Goal: Browse casually: Explore the website without a specific task or goal

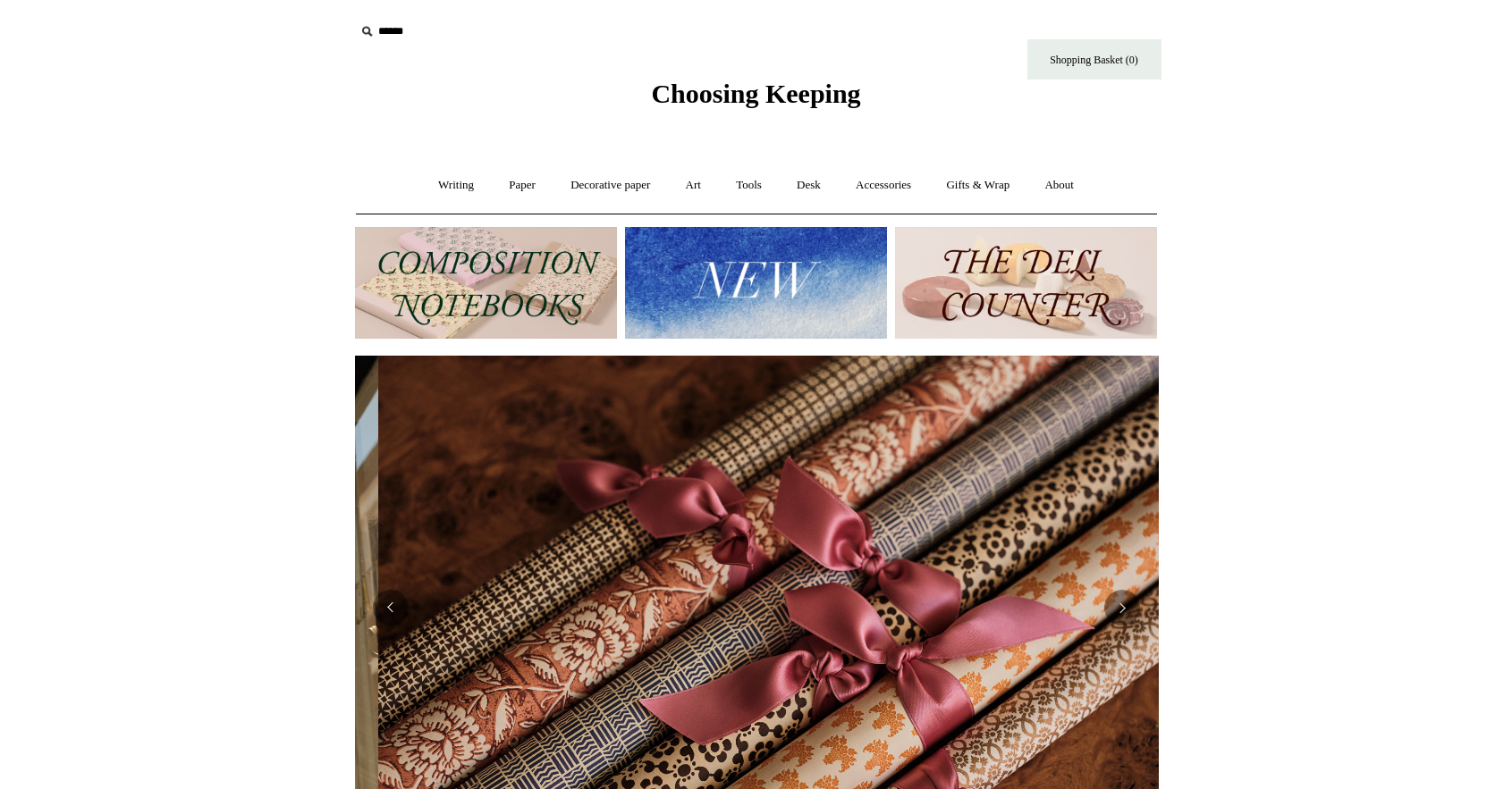
scroll to position [0, 1605]
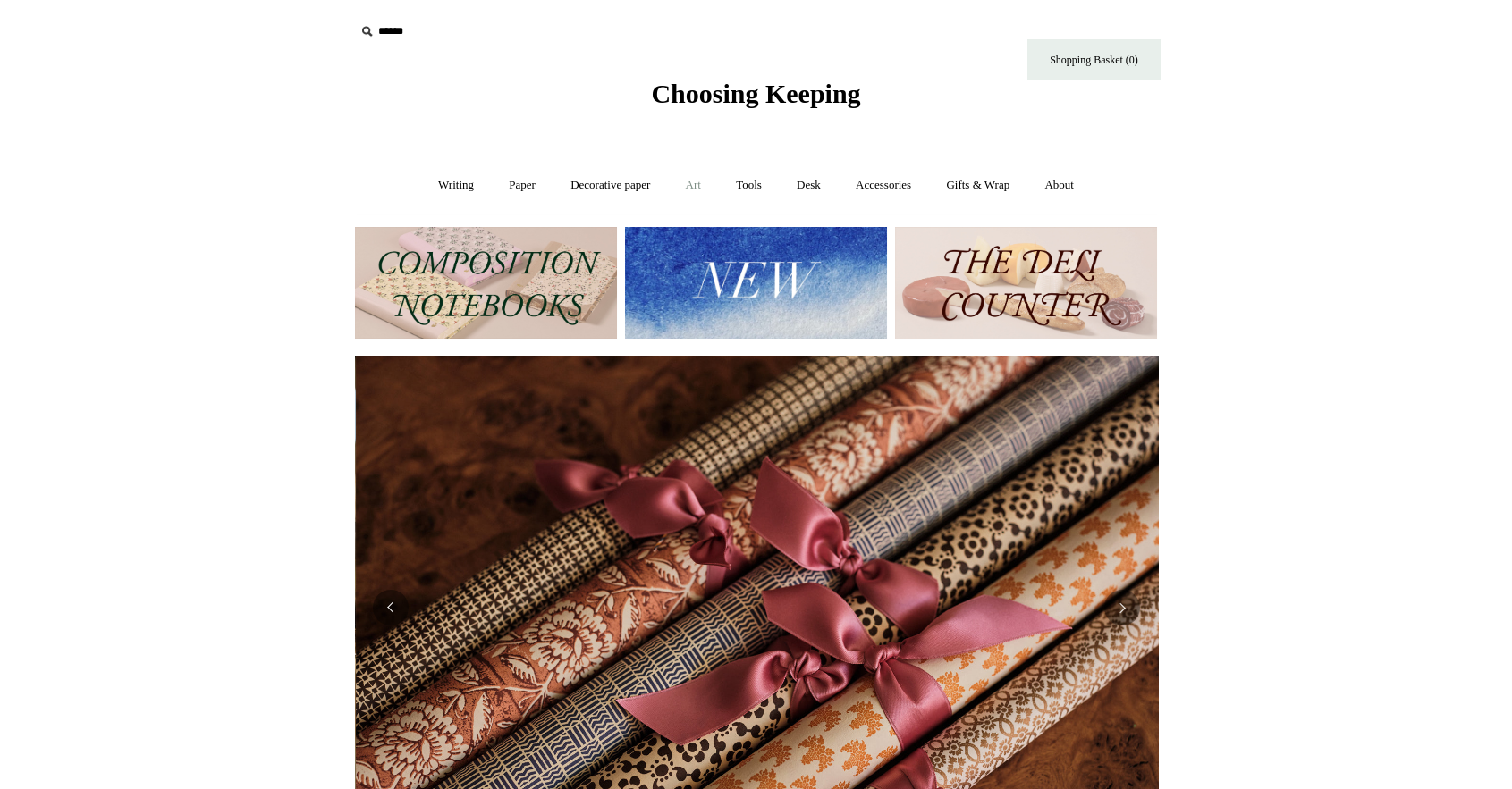
click at [686, 191] on link "Art +" at bounding box center [693, 185] width 47 height 47
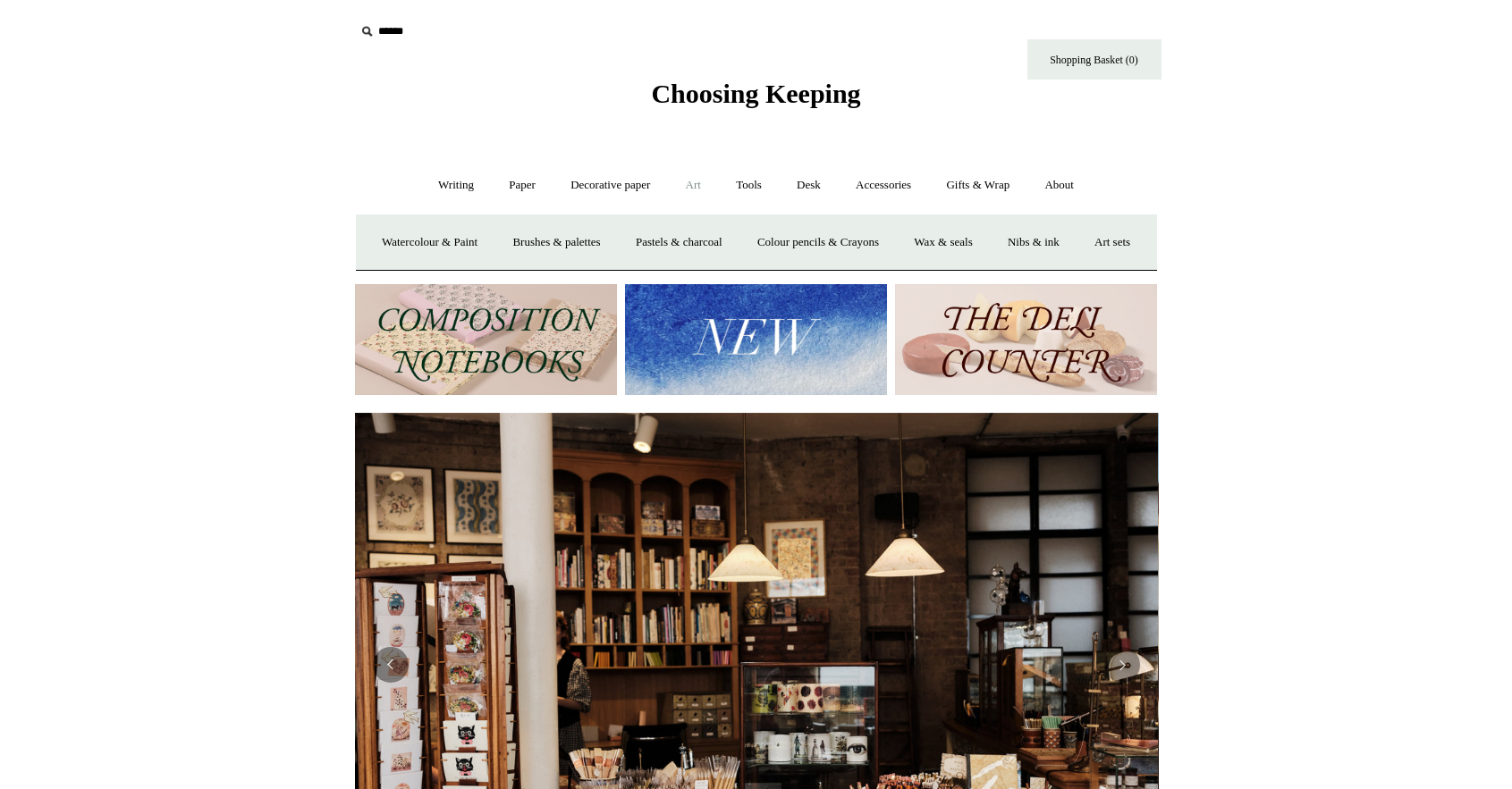
scroll to position [0, 0]
click at [419, 243] on link "Watercolour & Paint" at bounding box center [429, 242] width 128 height 47
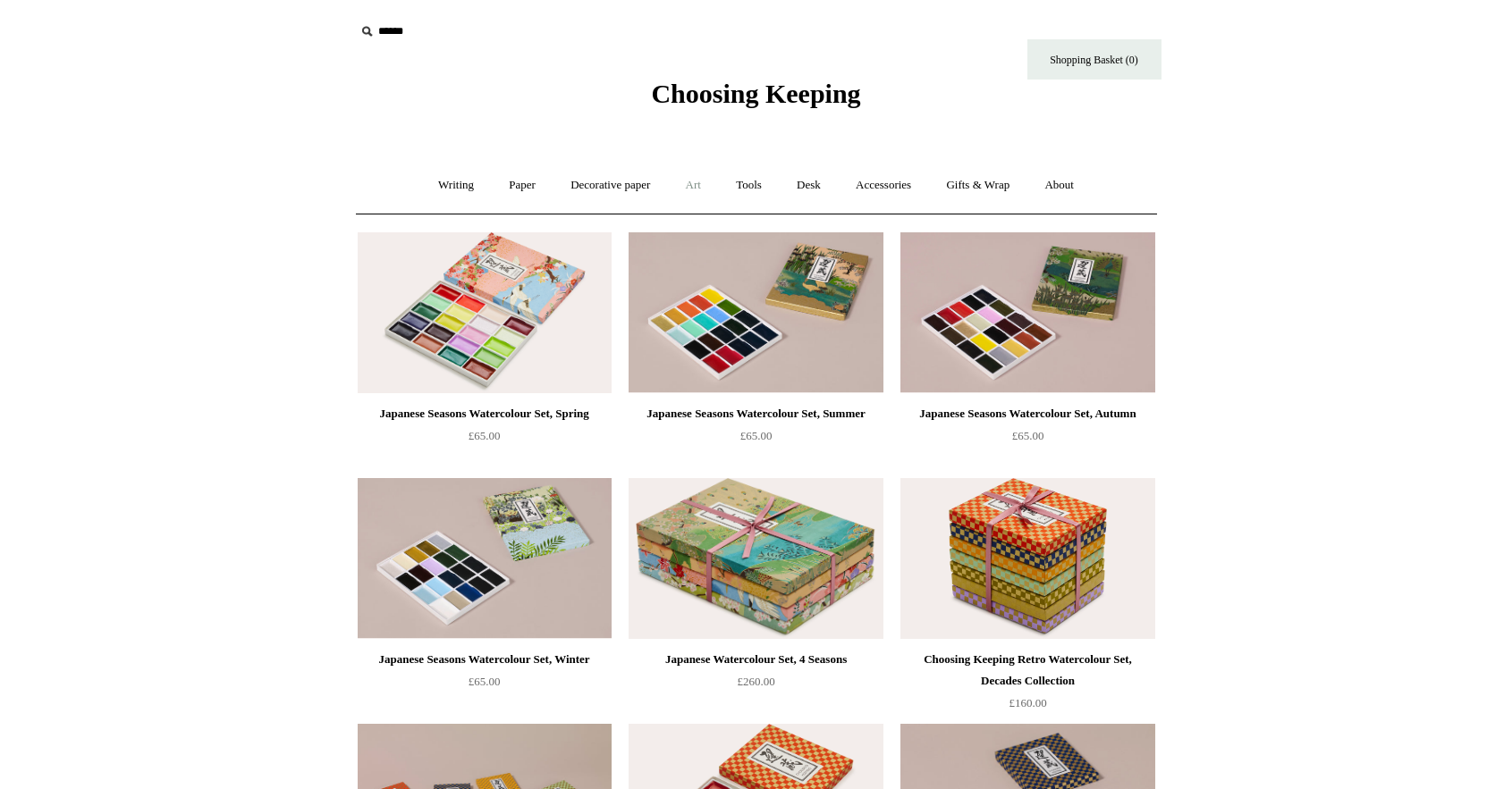
click at [698, 179] on link "Art +" at bounding box center [693, 185] width 47 height 47
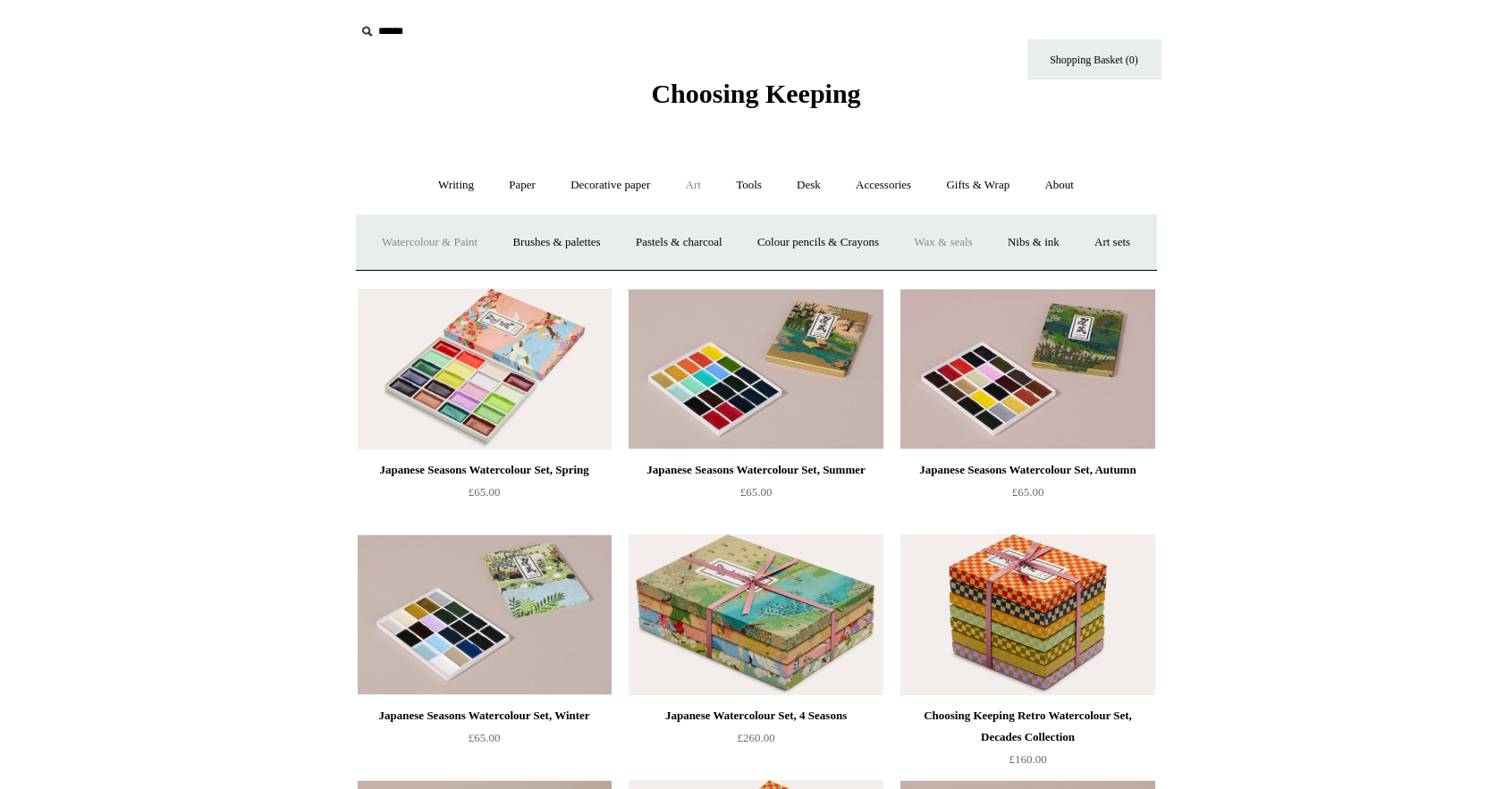
click at [988, 242] on link "Wax & seals" at bounding box center [943, 242] width 90 height 47
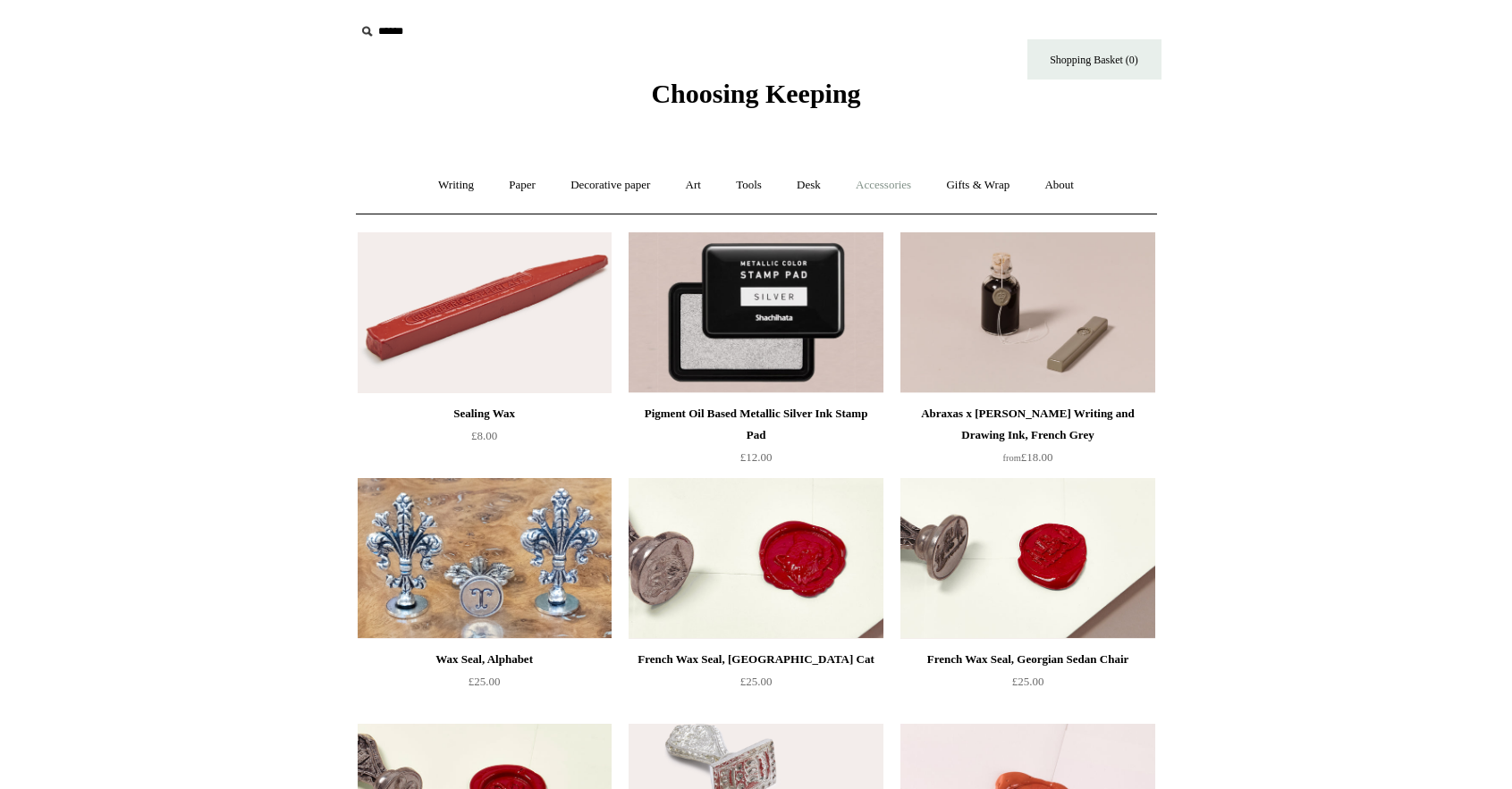
click at [898, 188] on link "Accessories +" at bounding box center [882, 185] width 87 height 47
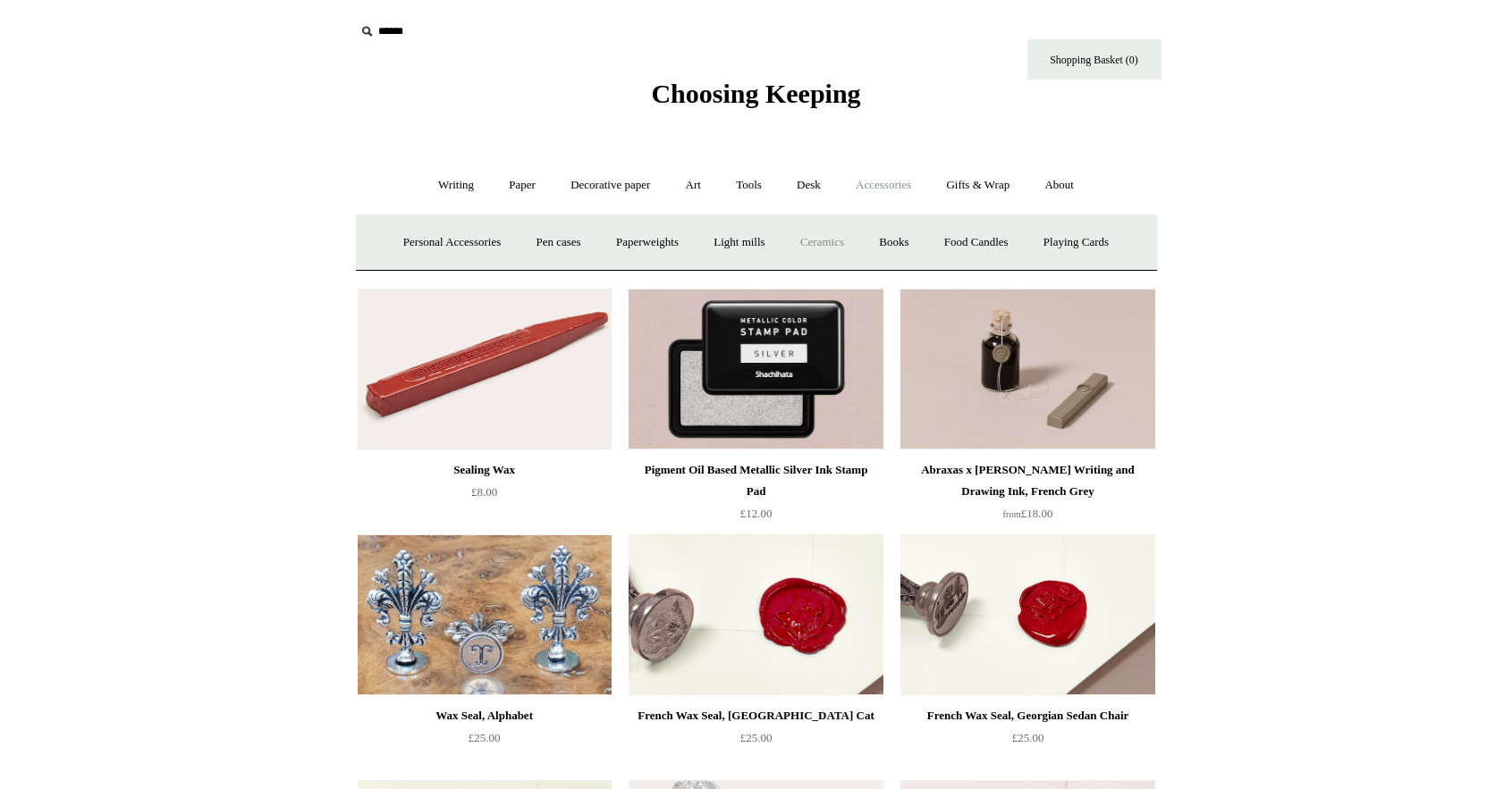
click at [807, 242] on link "Ceramics +" at bounding box center [822, 242] width 76 height 47
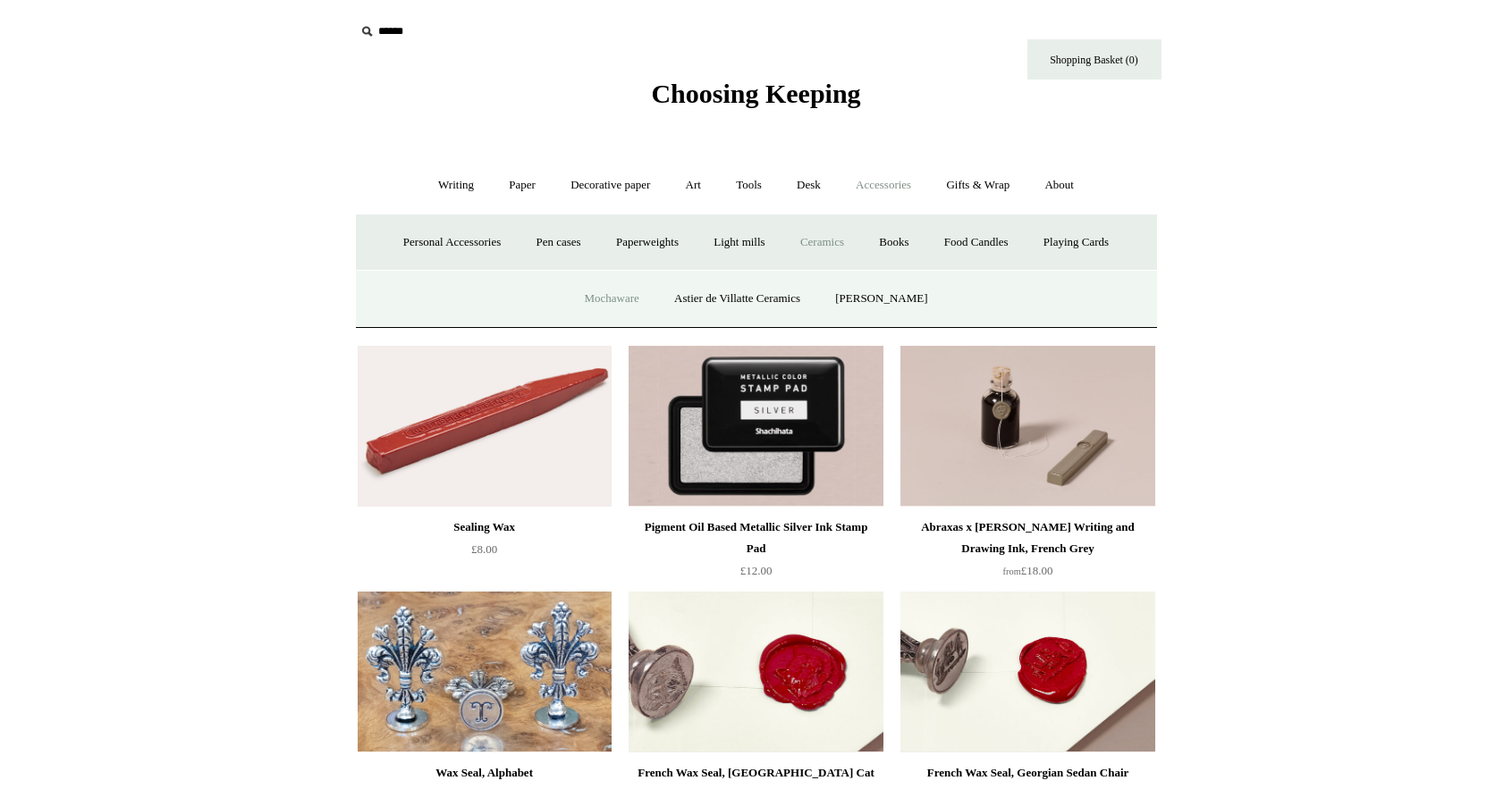
click at [584, 298] on link "Mochaware" at bounding box center [611, 299] width 86 height 47
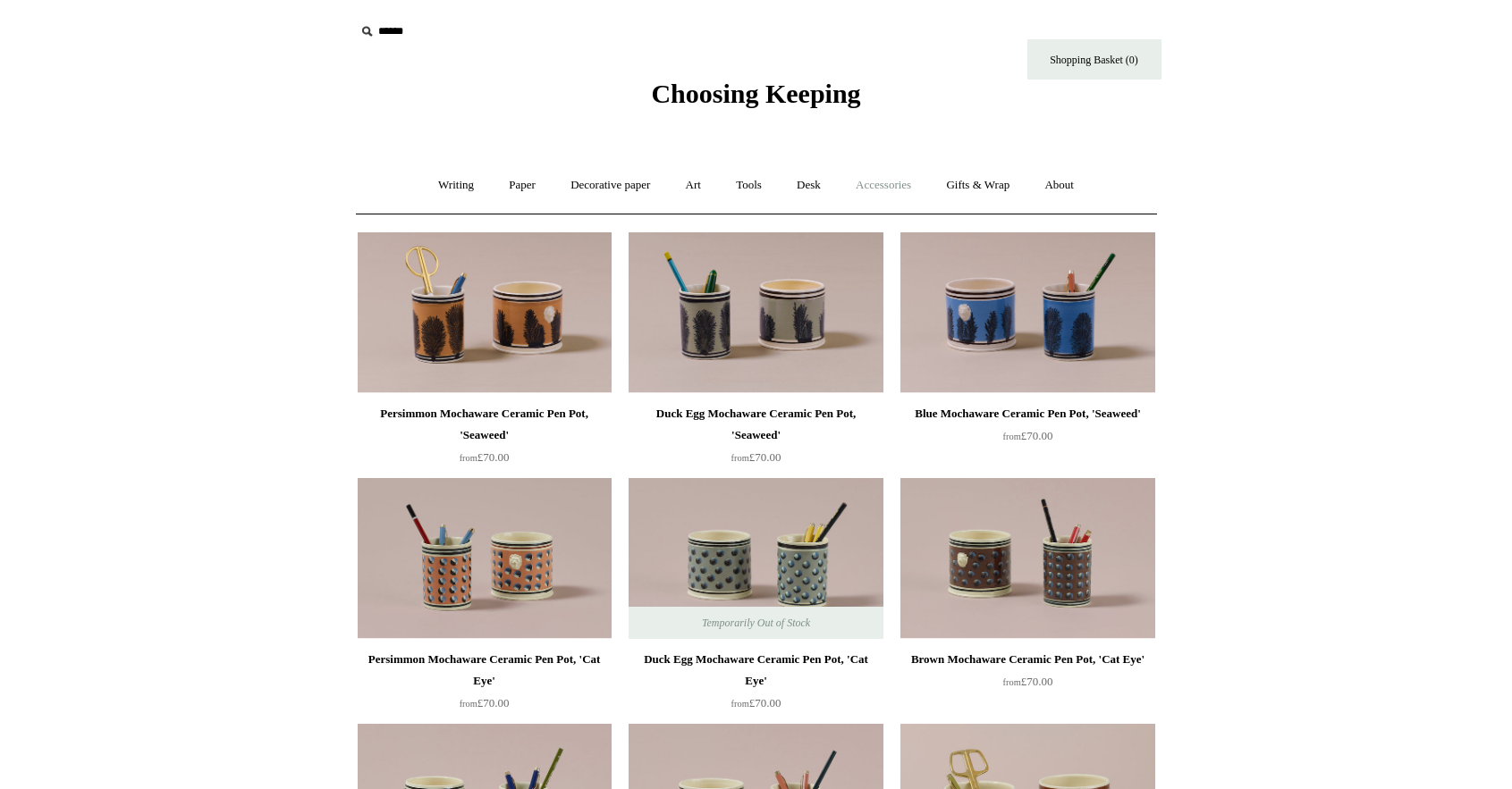
click at [872, 185] on link "Accessories +" at bounding box center [882, 185] width 87 height 47
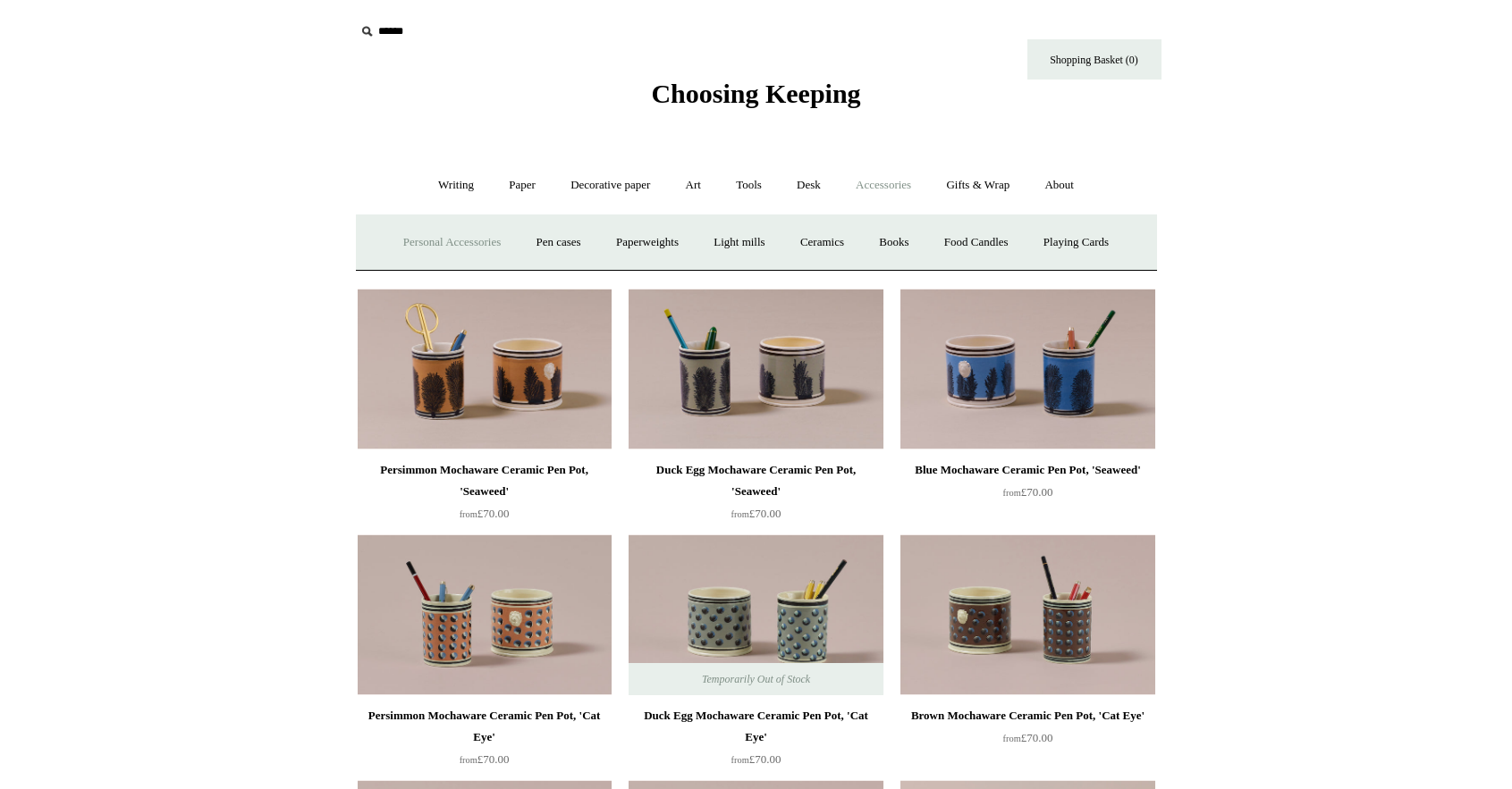
click at [421, 241] on link "Personal Accessories +" at bounding box center [451, 242] width 130 height 47
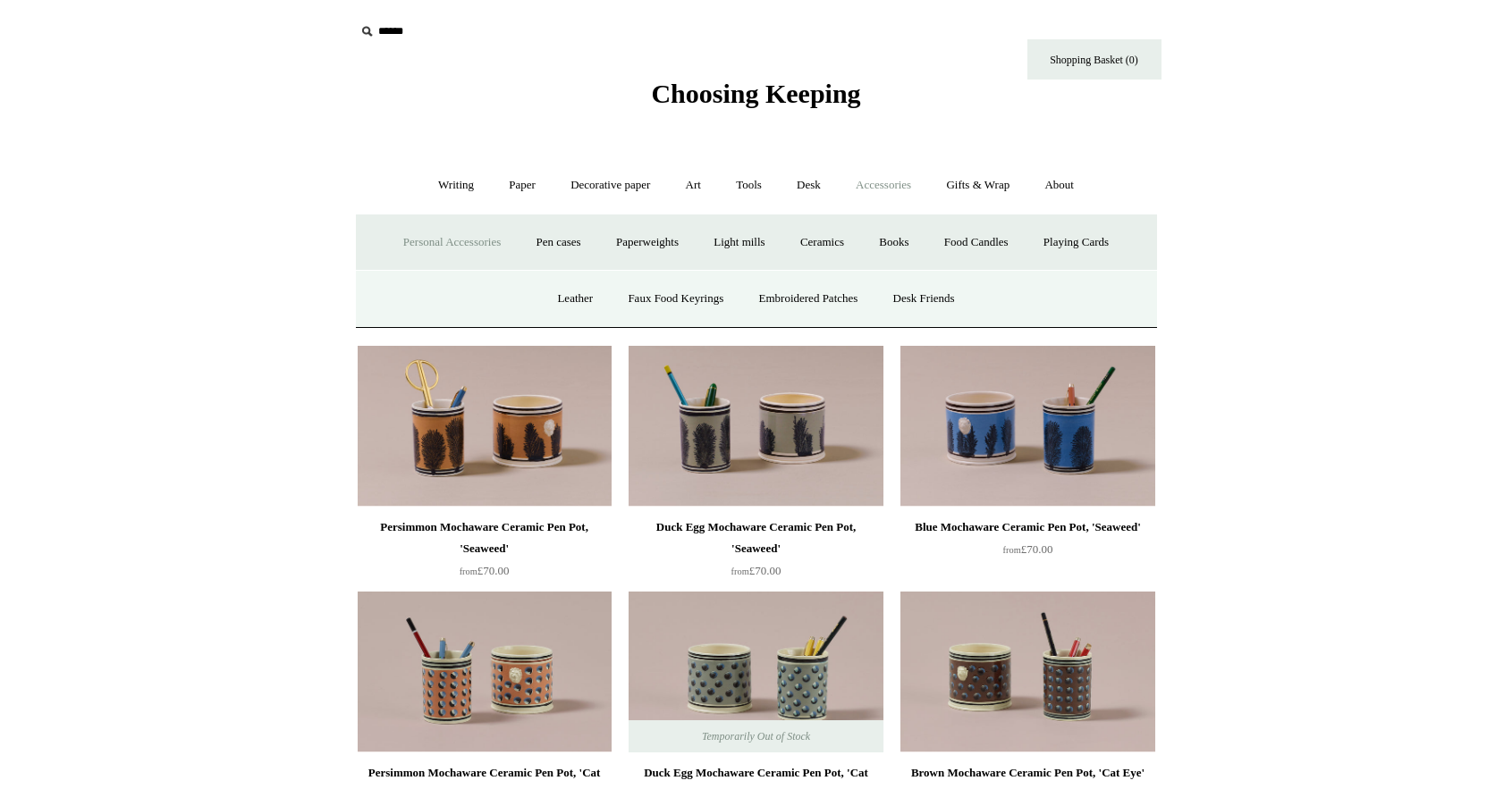
click at [1229, 479] on html "Menu Choosing Keeping * Shipping Information Shopping Basket (0) * ⤺ + +" at bounding box center [756, 685] width 1512 height 1372
click at [918, 243] on link "Books" at bounding box center [894, 242] width 61 height 47
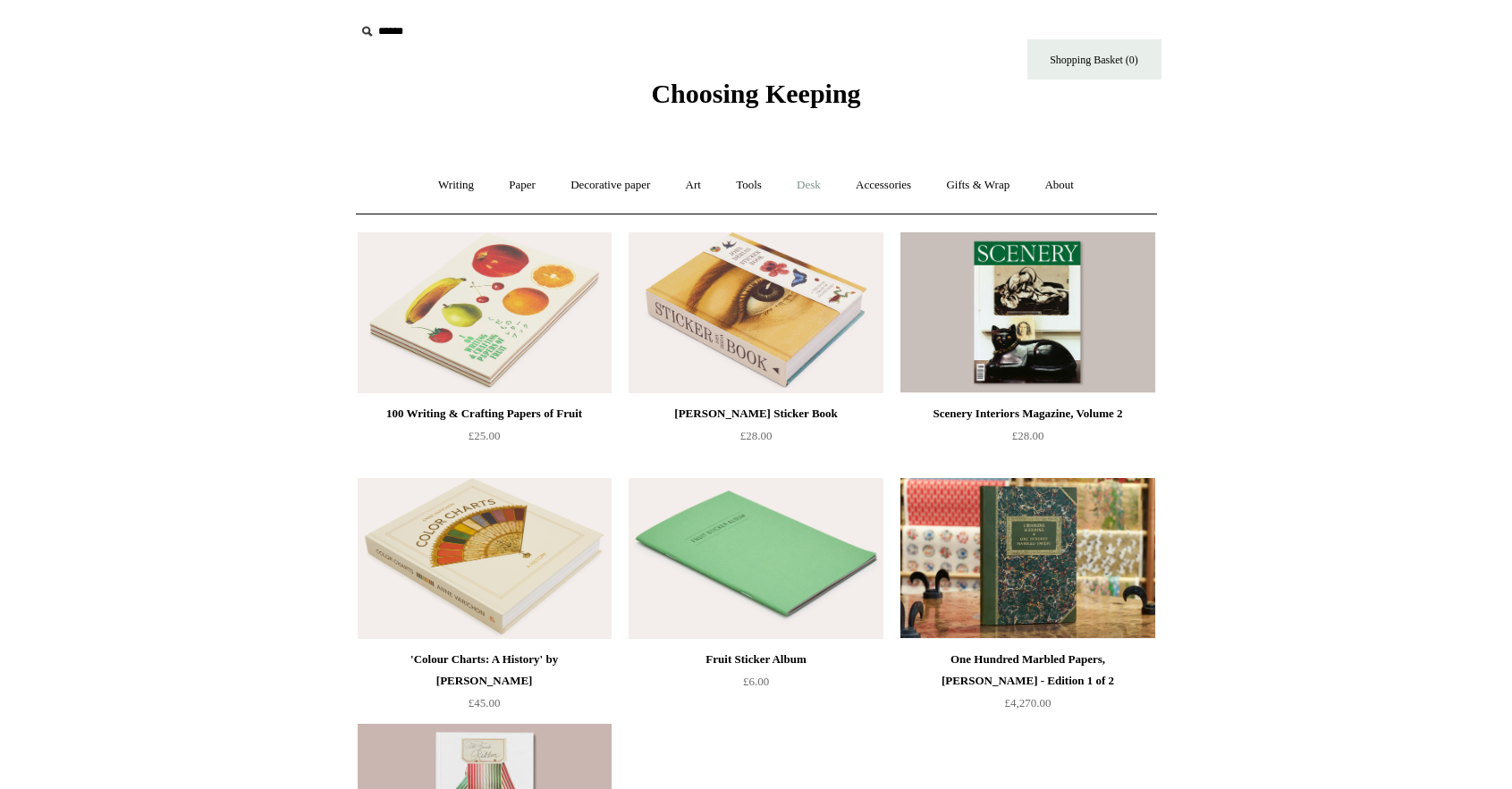
click at [824, 176] on link "Desk +" at bounding box center [808, 185] width 57 height 47
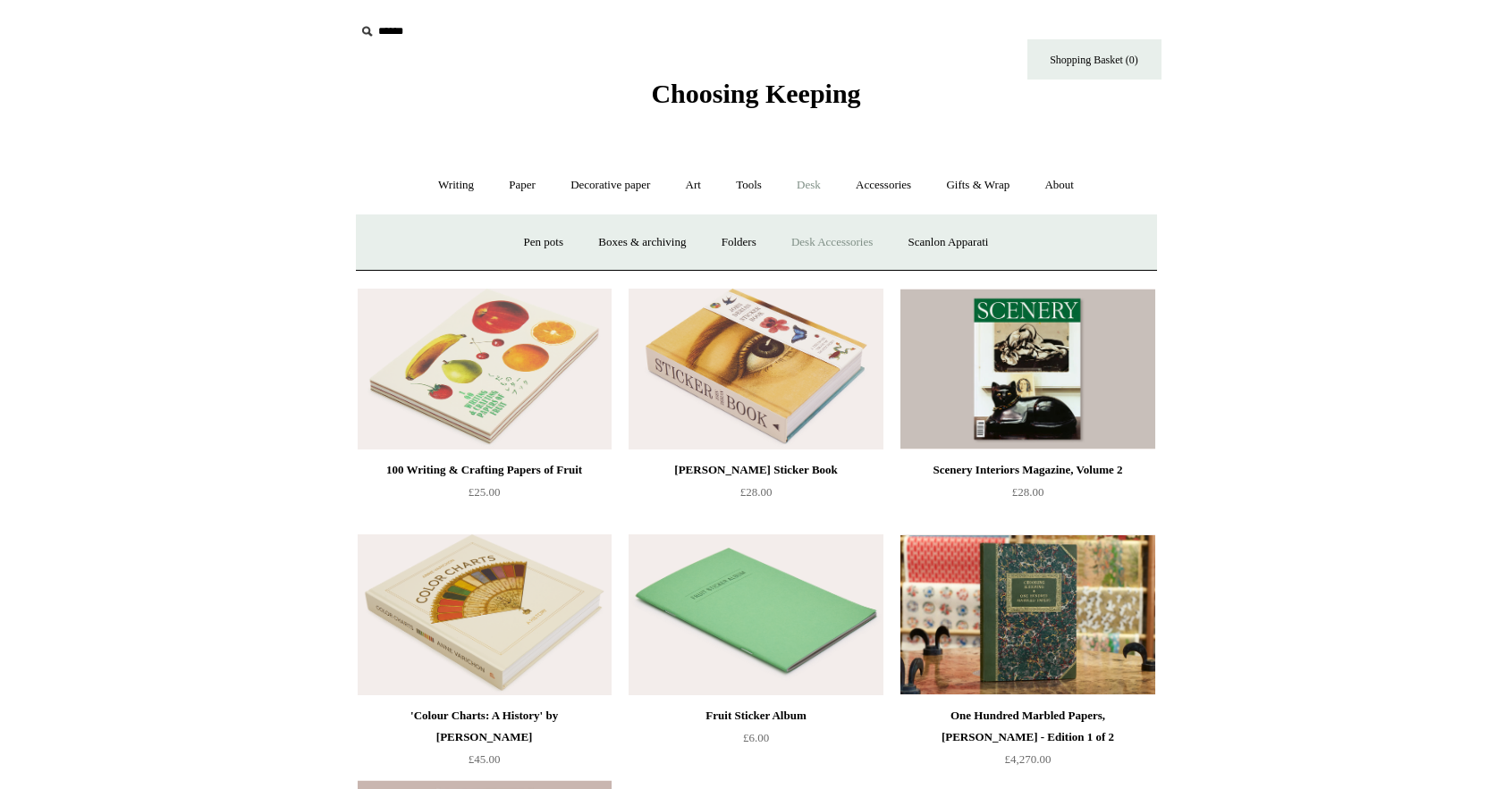
click at [846, 245] on link "Desk Accessories" at bounding box center [831, 242] width 113 height 47
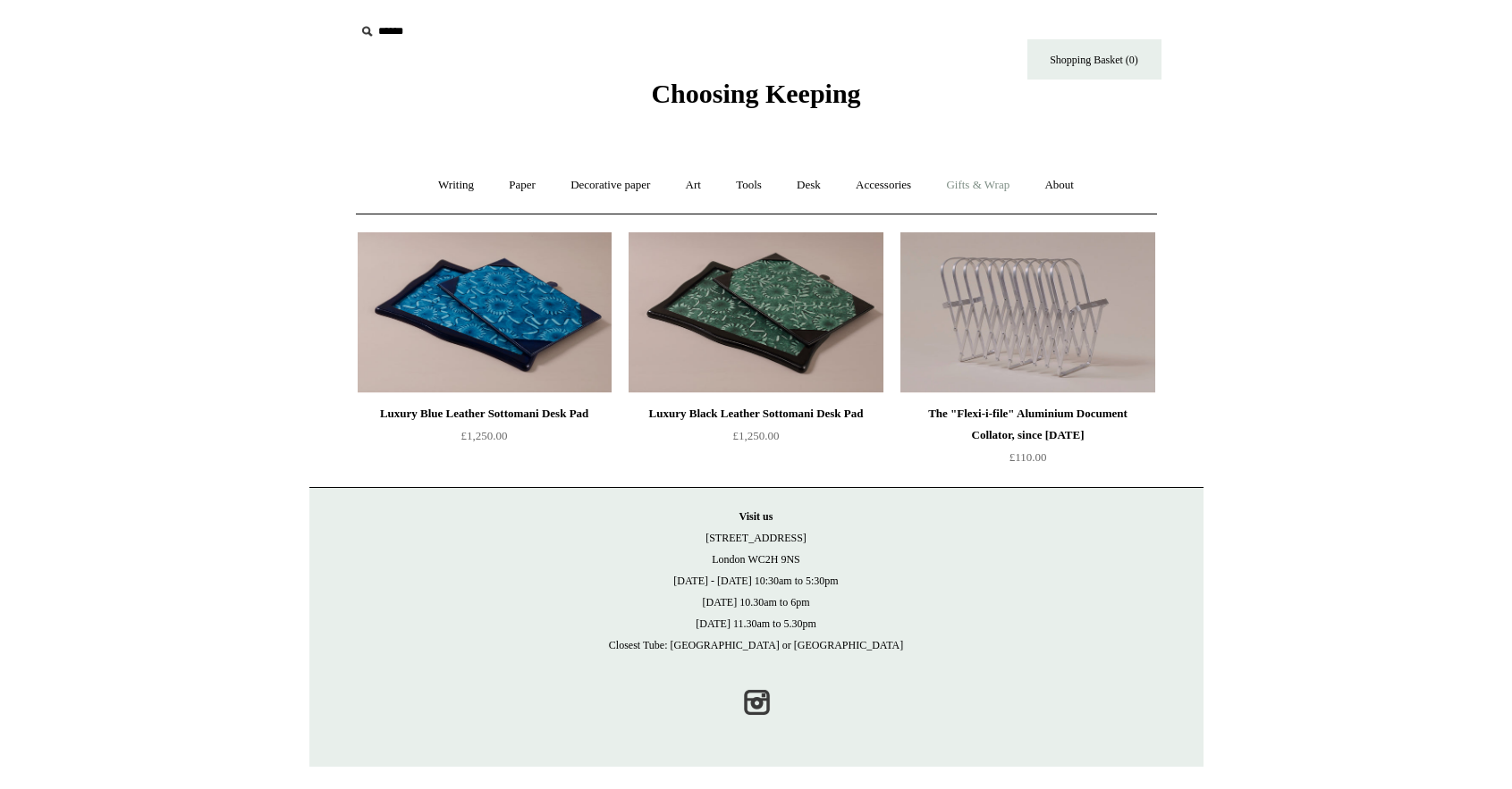
click at [999, 184] on link "Gifts & Wrap +" at bounding box center [978, 185] width 96 height 47
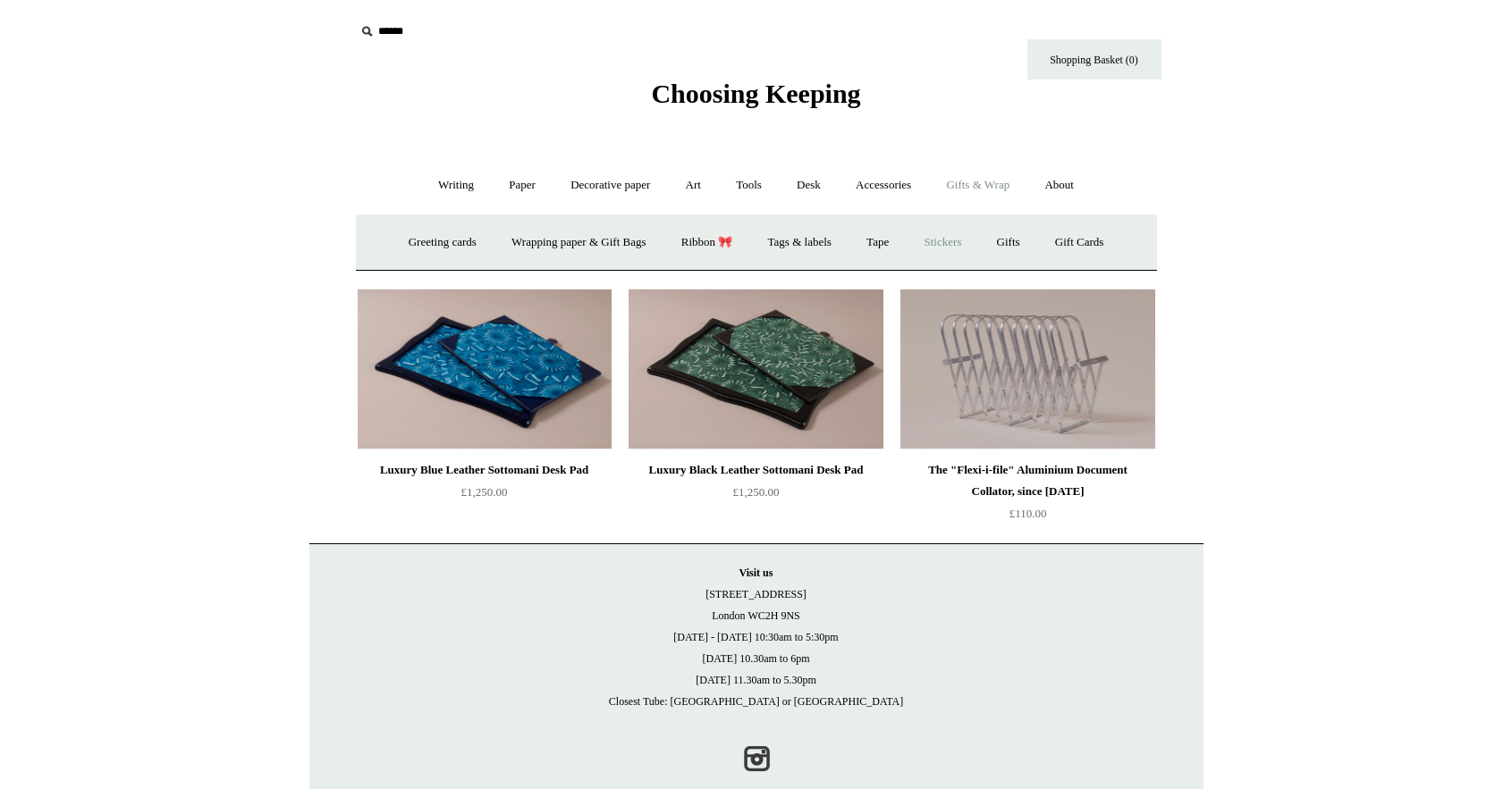
click at [958, 263] on link "Stickers" at bounding box center [942, 242] width 70 height 47
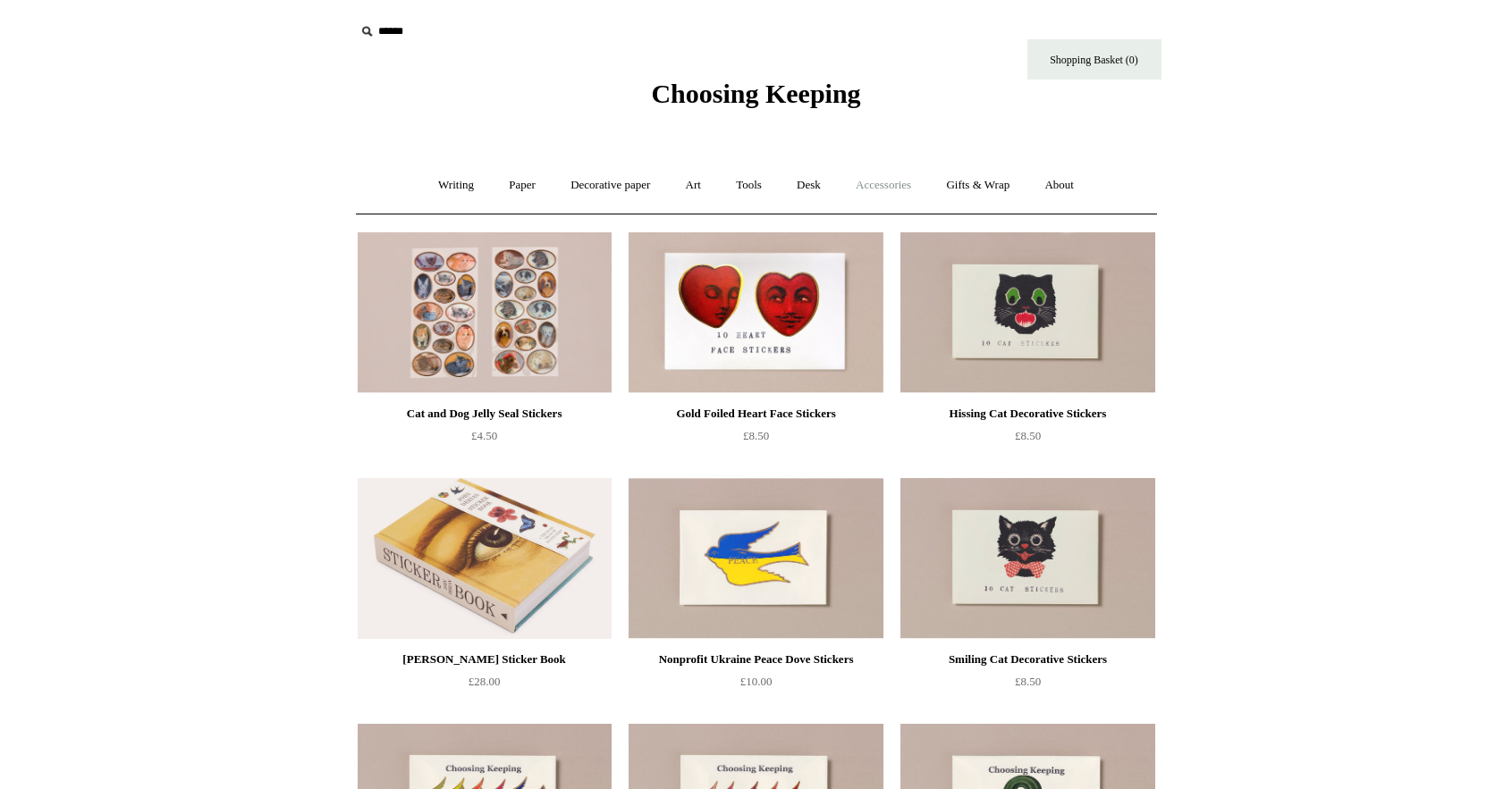
click at [903, 191] on link "Accessories +" at bounding box center [882, 185] width 87 height 47
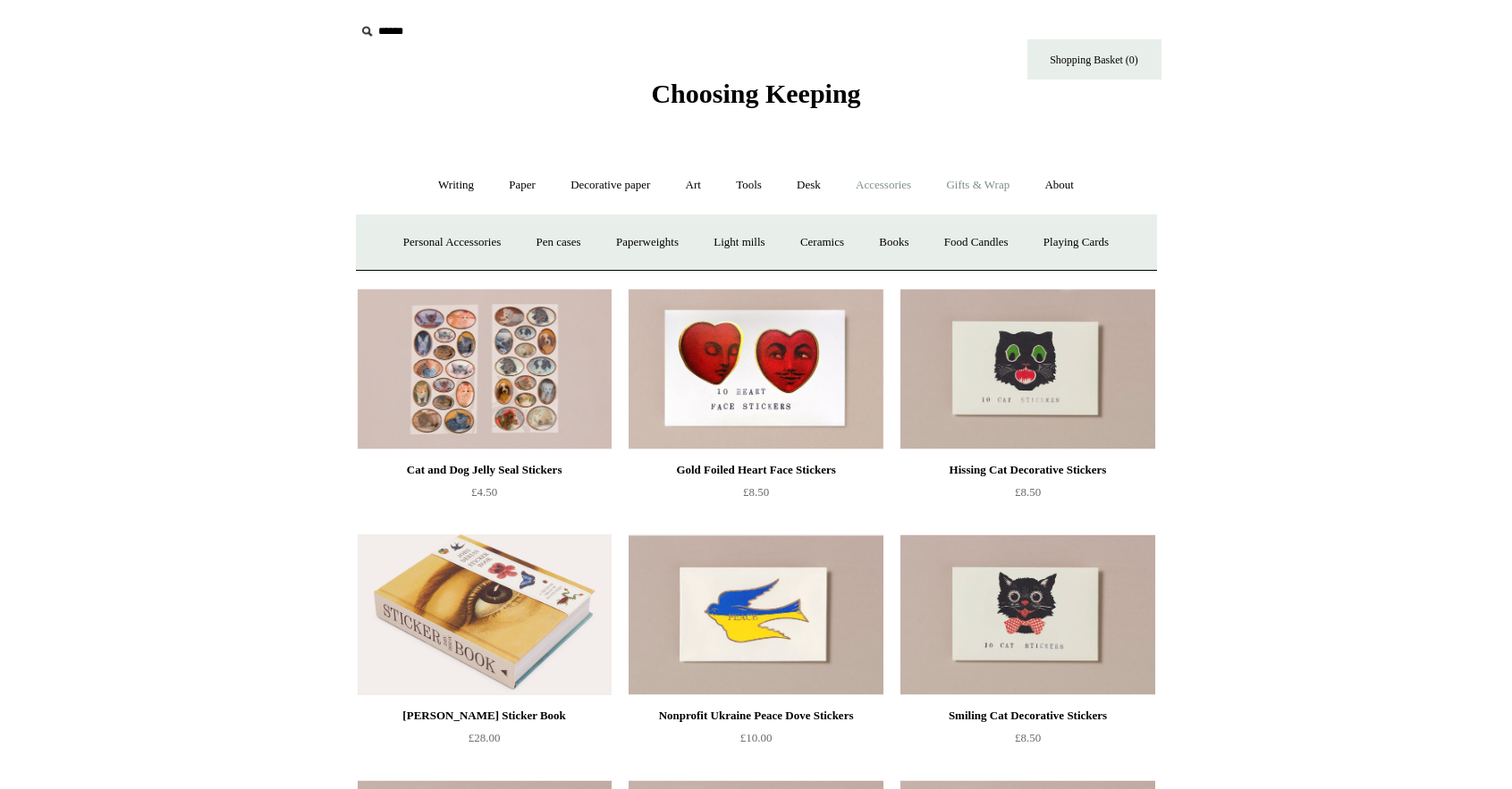
click at [1002, 194] on link "Gifts & Wrap +" at bounding box center [978, 185] width 96 height 47
click at [884, 247] on link "Tape" at bounding box center [877, 242] width 55 height 47
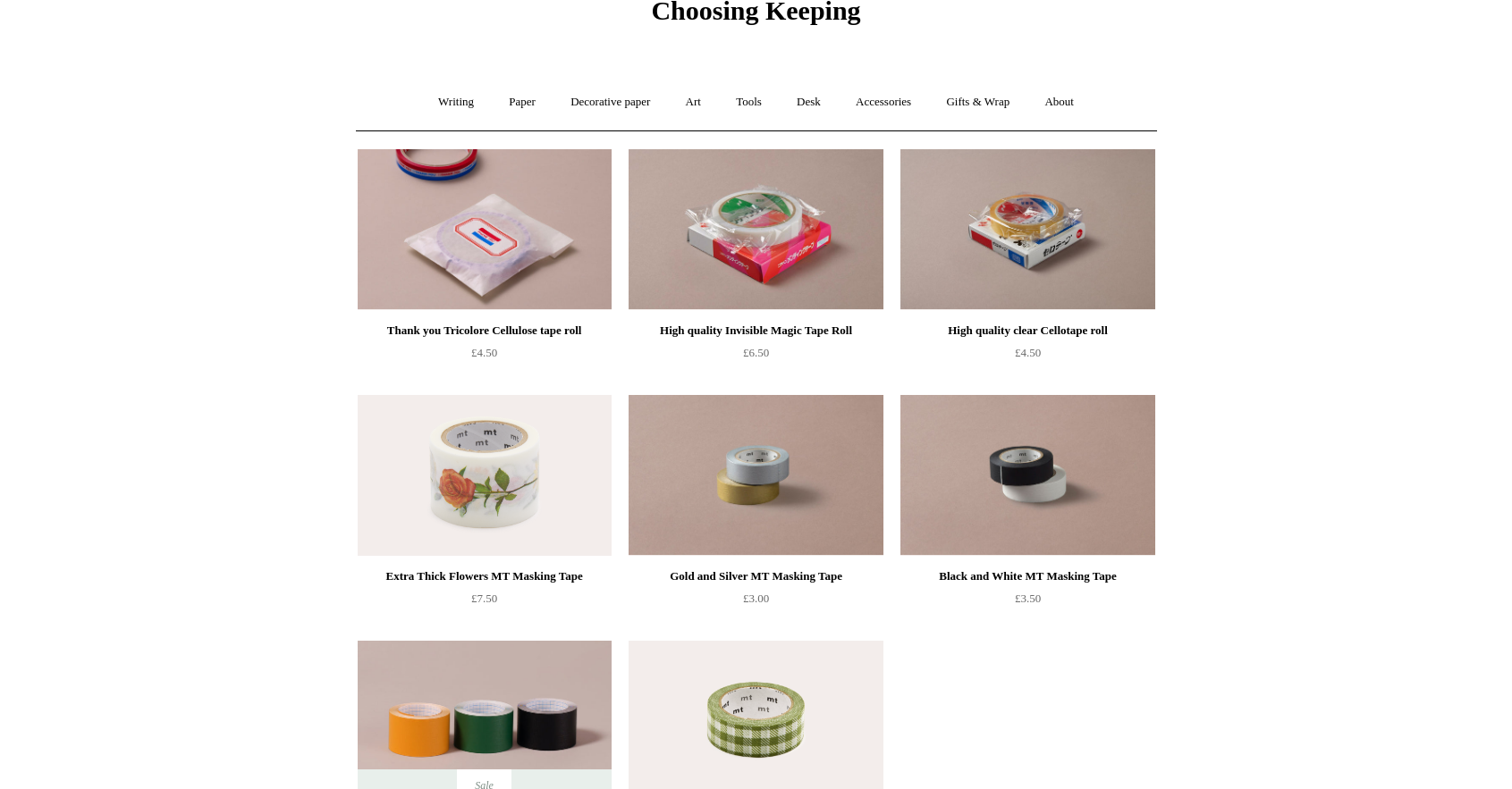
scroll to position [20, 0]
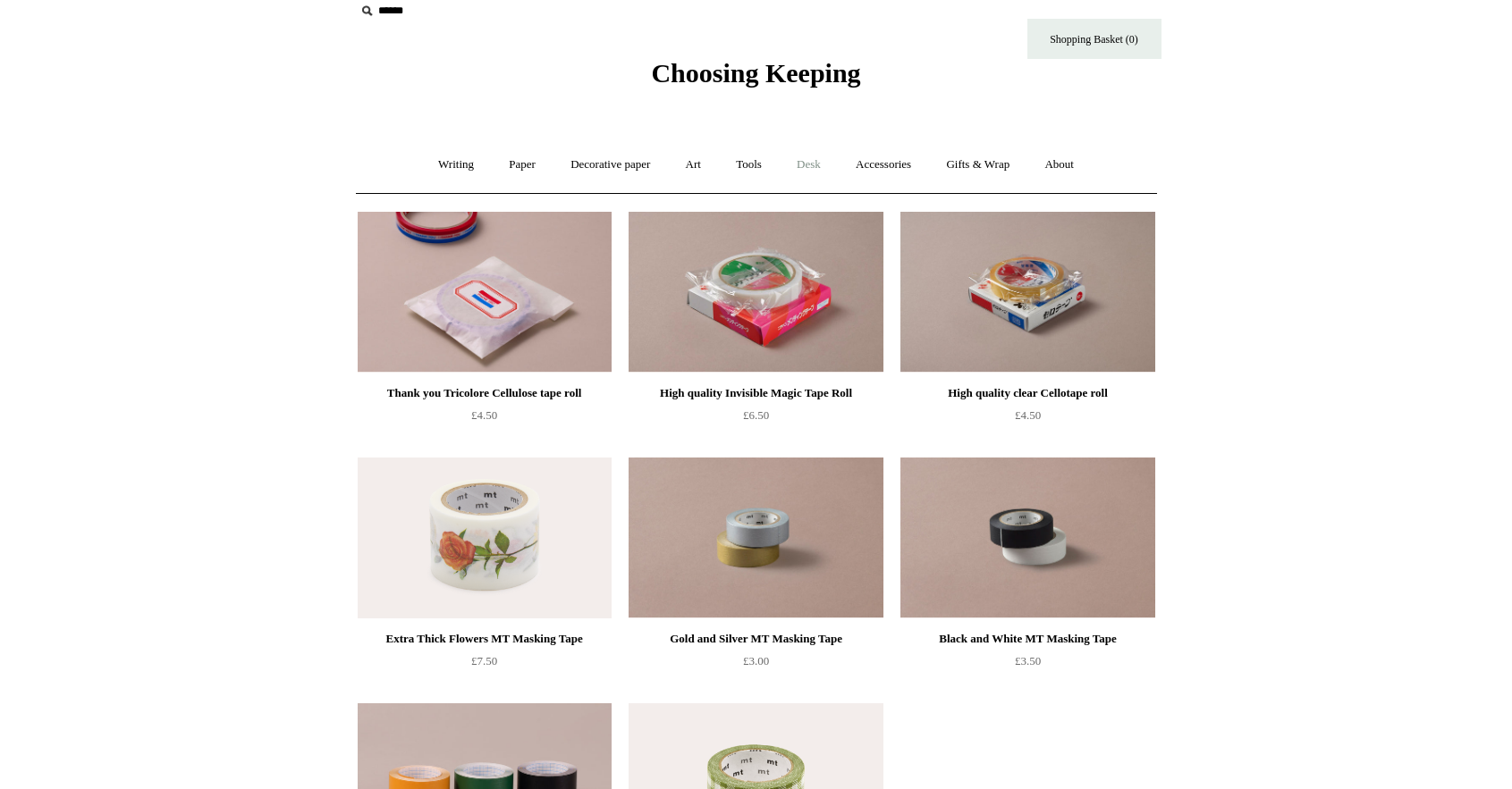
click at [826, 176] on link "Desk +" at bounding box center [808, 164] width 57 height 47
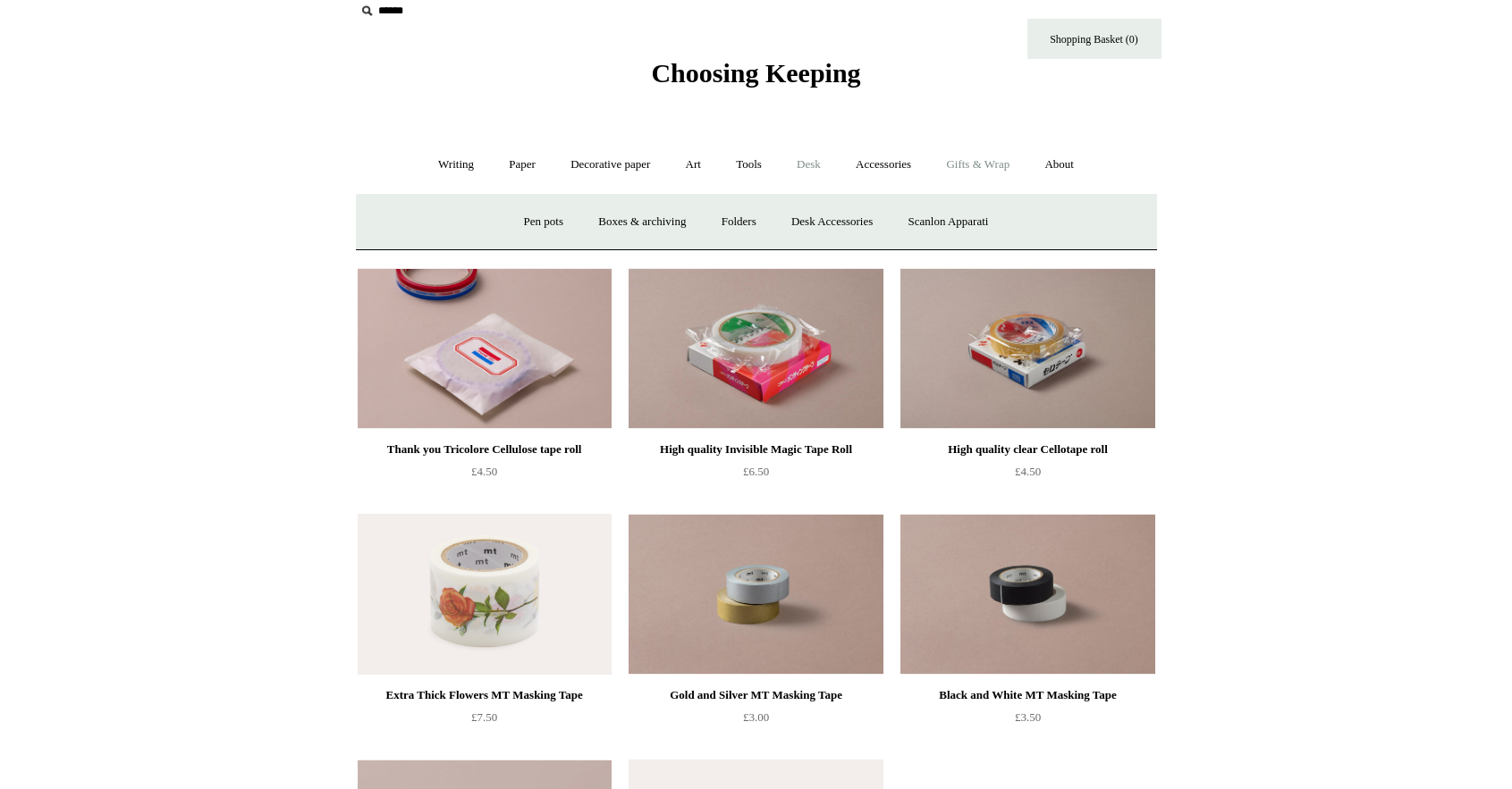
click at [972, 173] on link "Gifts & Wrap +" at bounding box center [978, 164] width 96 height 47
click at [717, 218] on link "Ribbon 🎀" at bounding box center [708, 222] width 84 height 47
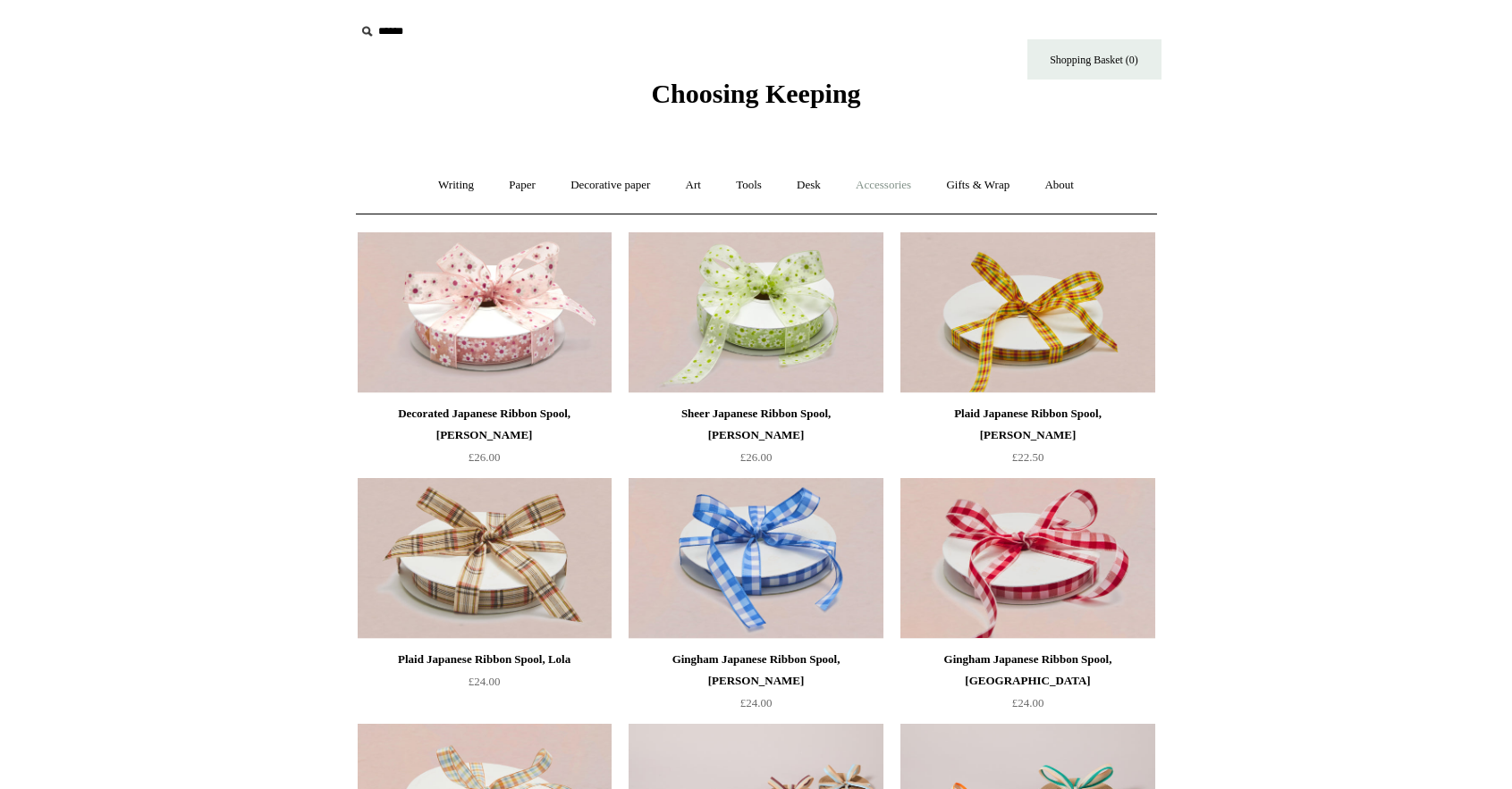
click at [891, 191] on link "Accessories +" at bounding box center [882, 185] width 87 height 47
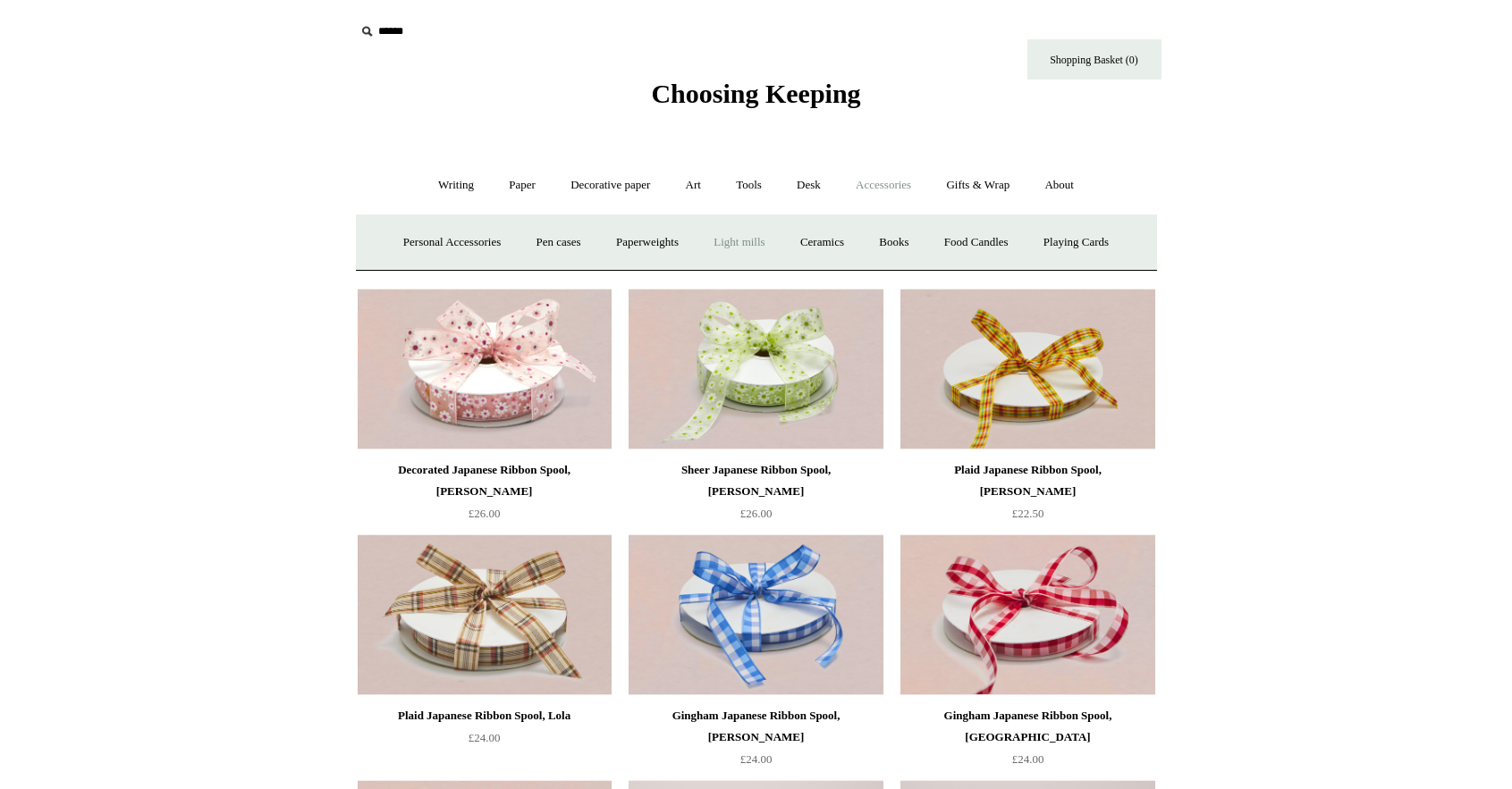
click at [727, 235] on link "Light mills" at bounding box center [738, 242] width 84 height 47
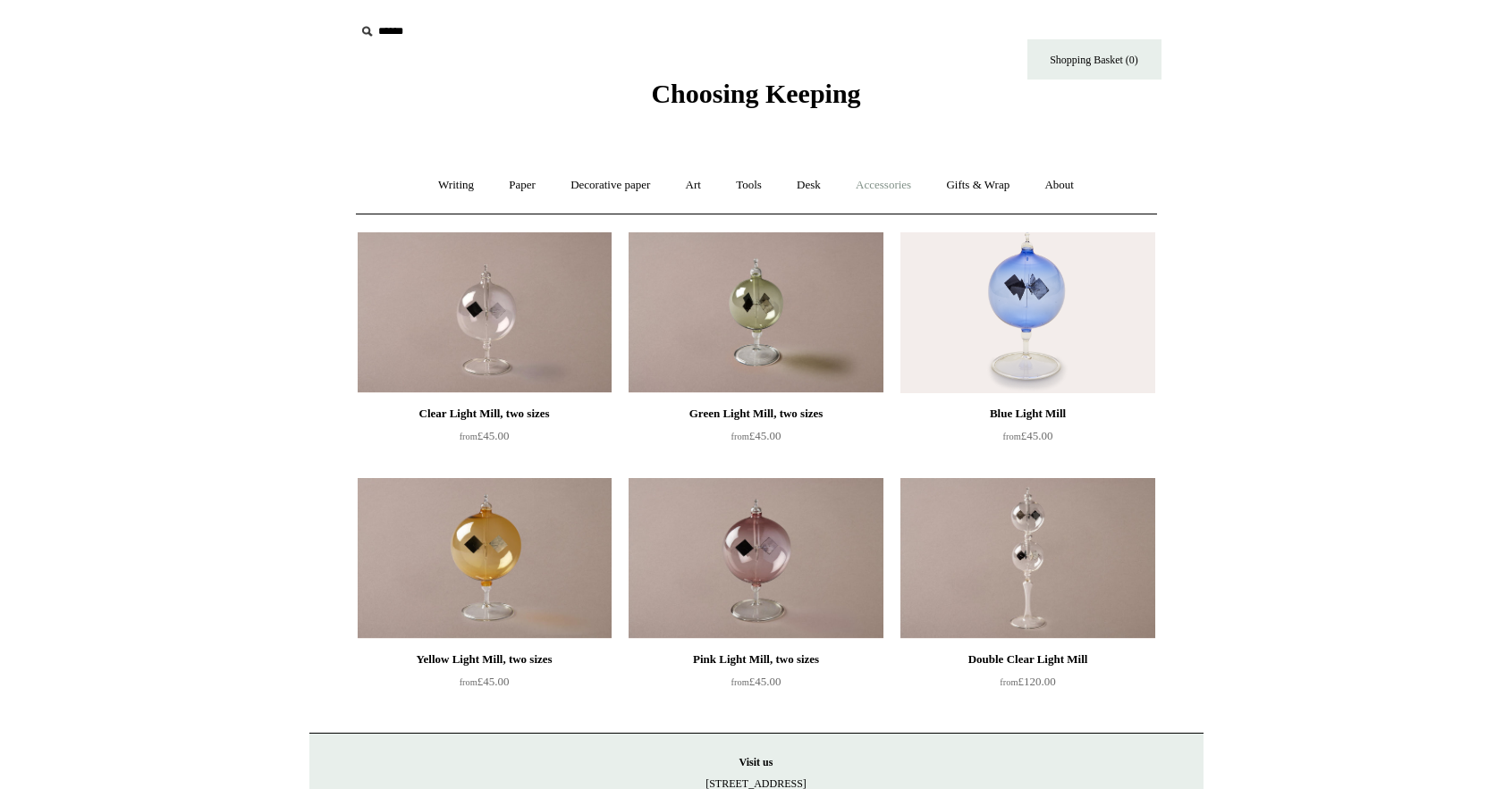
click at [909, 188] on link "Accessories +" at bounding box center [882, 185] width 87 height 47
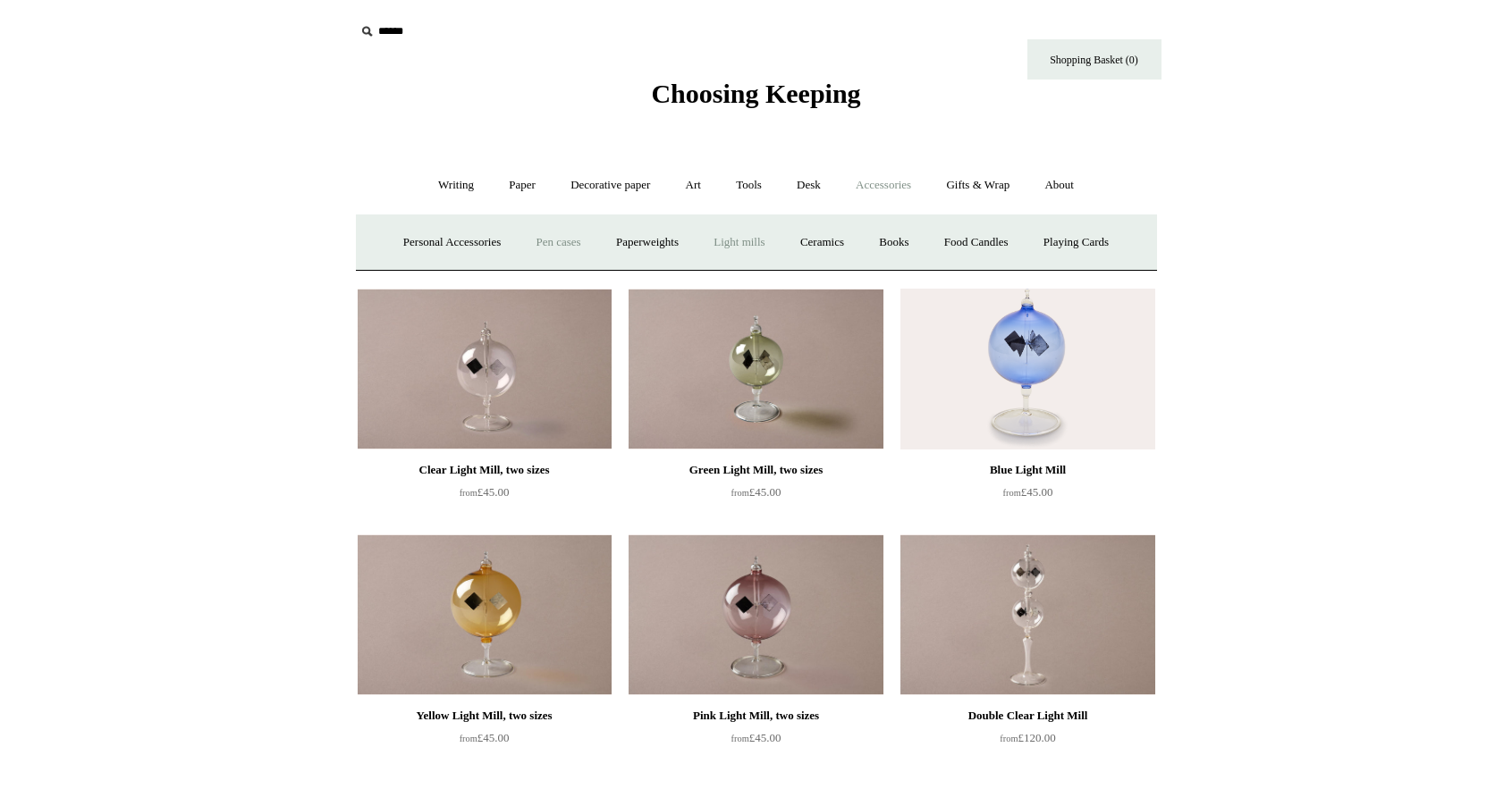
click at [562, 246] on link "Pen cases" at bounding box center [558, 242] width 77 height 47
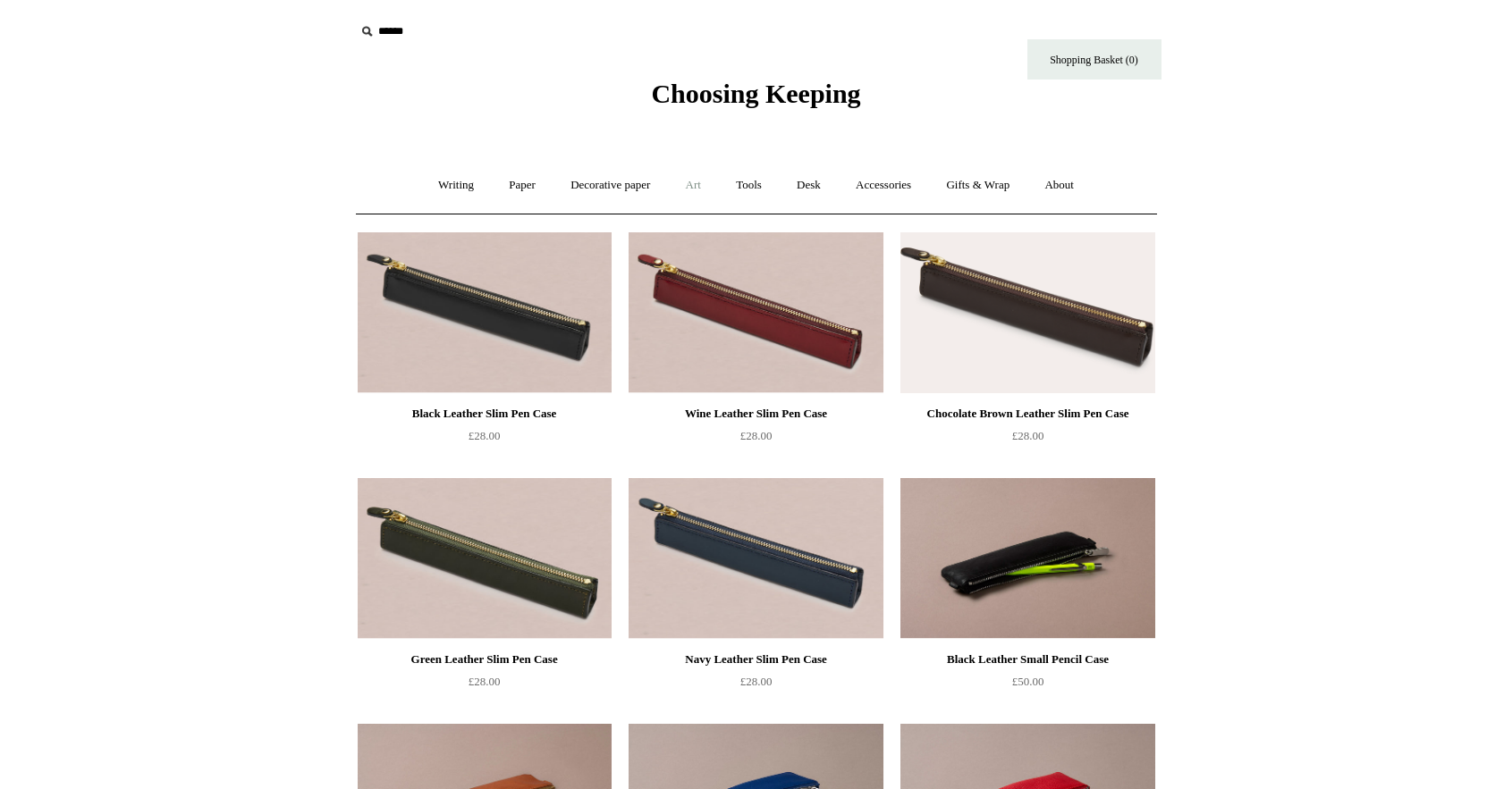
click at [696, 179] on link "Art +" at bounding box center [693, 185] width 47 height 47
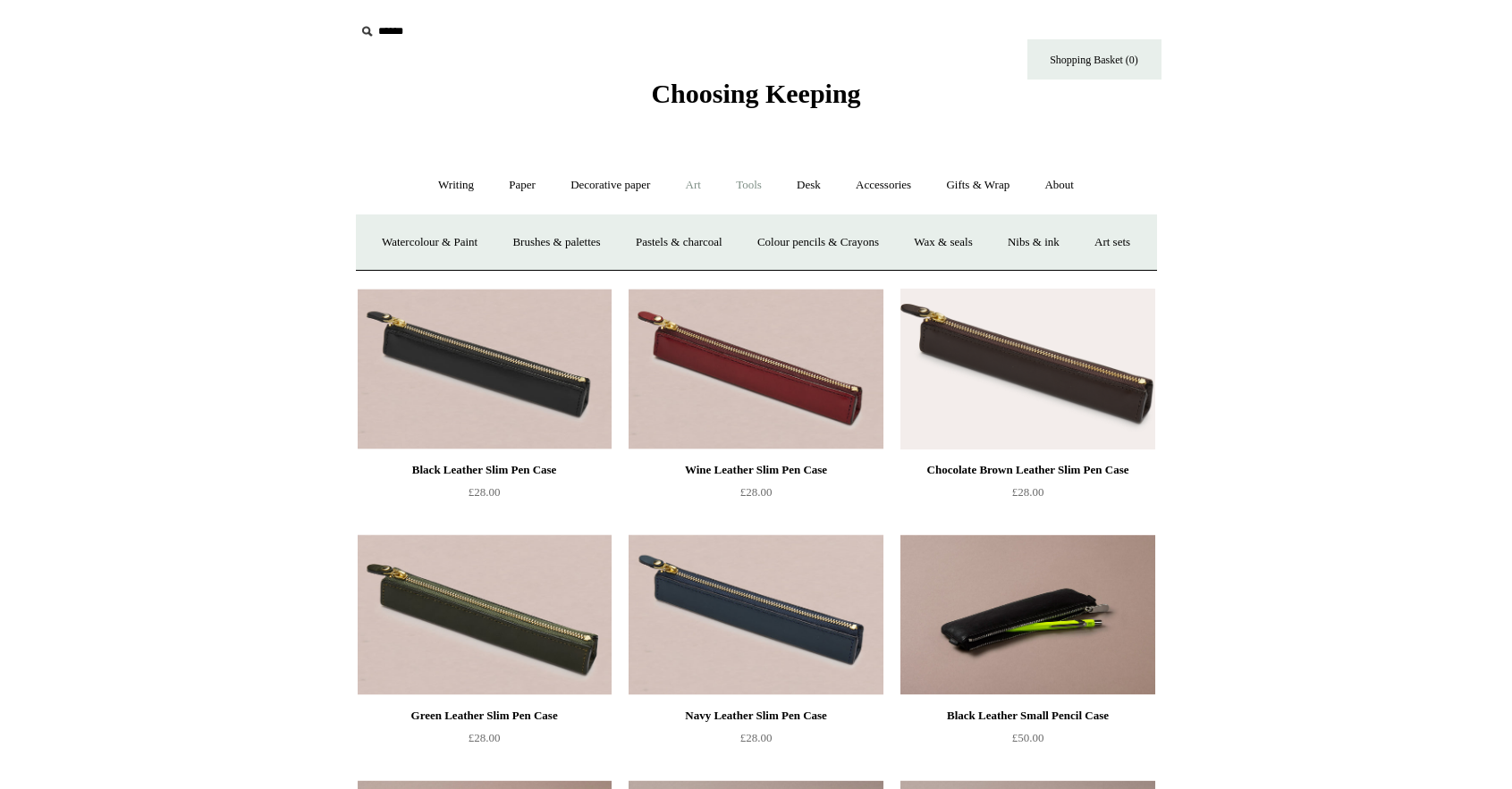
click at [748, 190] on link "Tools +" at bounding box center [749, 185] width 59 height 47
click at [673, 201] on link "Art +" at bounding box center [693, 185] width 47 height 47
click at [457, 186] on link "Writing +" at bounding box center [456, 185] width 68 height 47
click at [501, 188] on link "Paper +" at bounding box center [521, 185] width 59 height 47
click at [504, 254] on link "Notebooks +" at bounding box center [506, 242] width 83 height 47
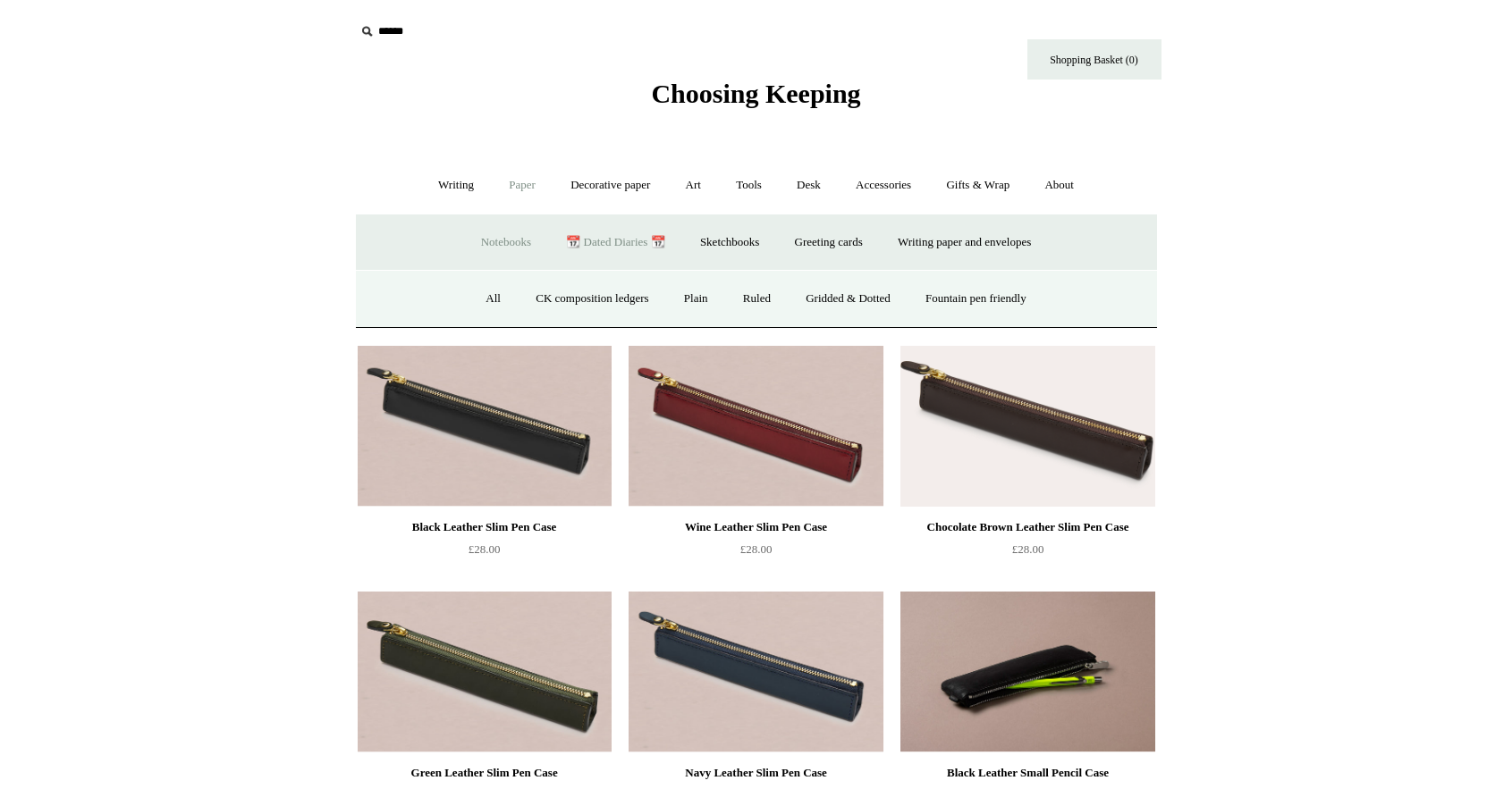
click at [609, 251] on link "📆 Dated Diaries 📆" at bounding box center [615, 242] width 131 height 47
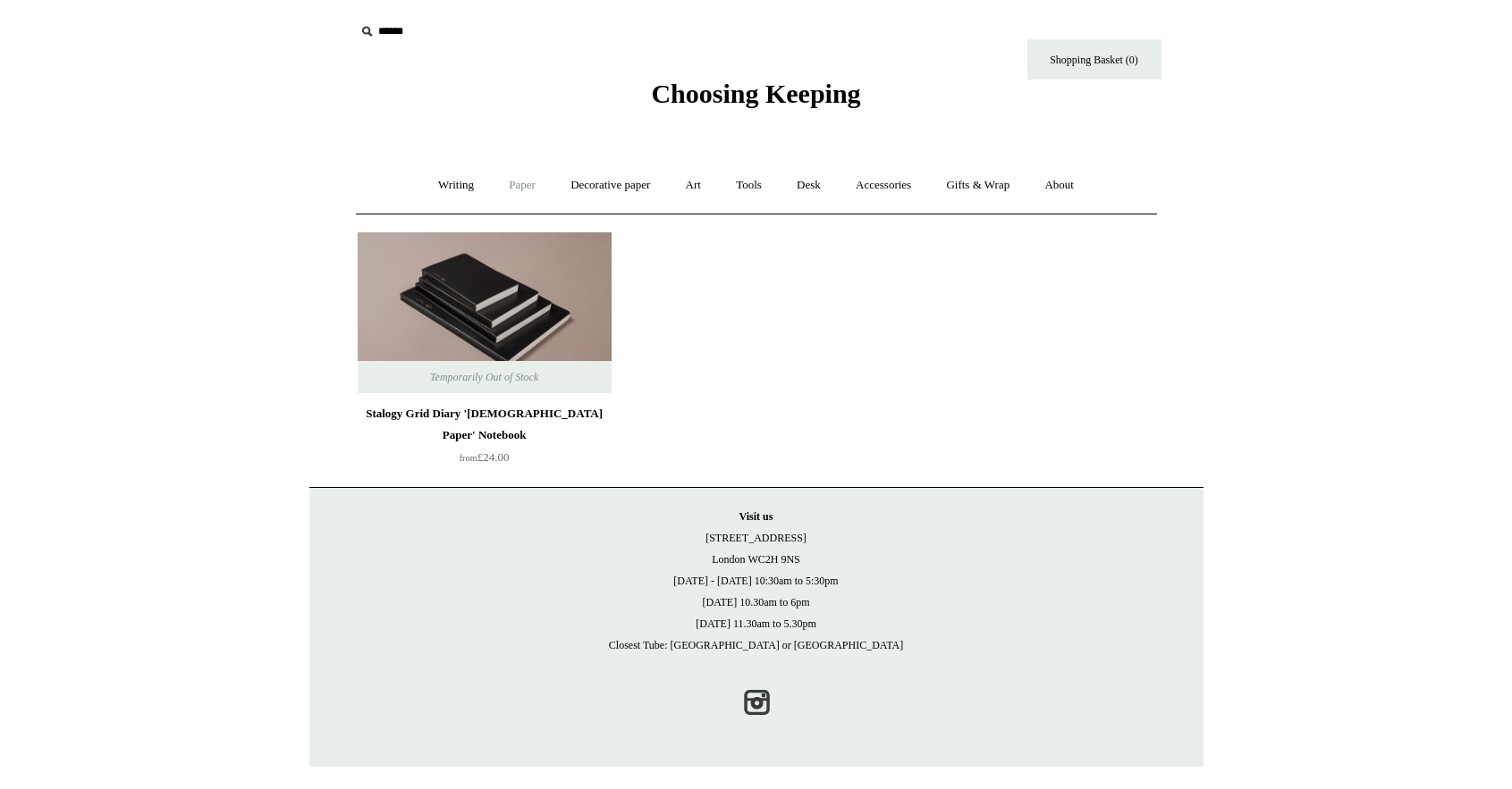
click at [501, 188] on link "Paper +" at bounding box center [521, 185] width 59 height 47
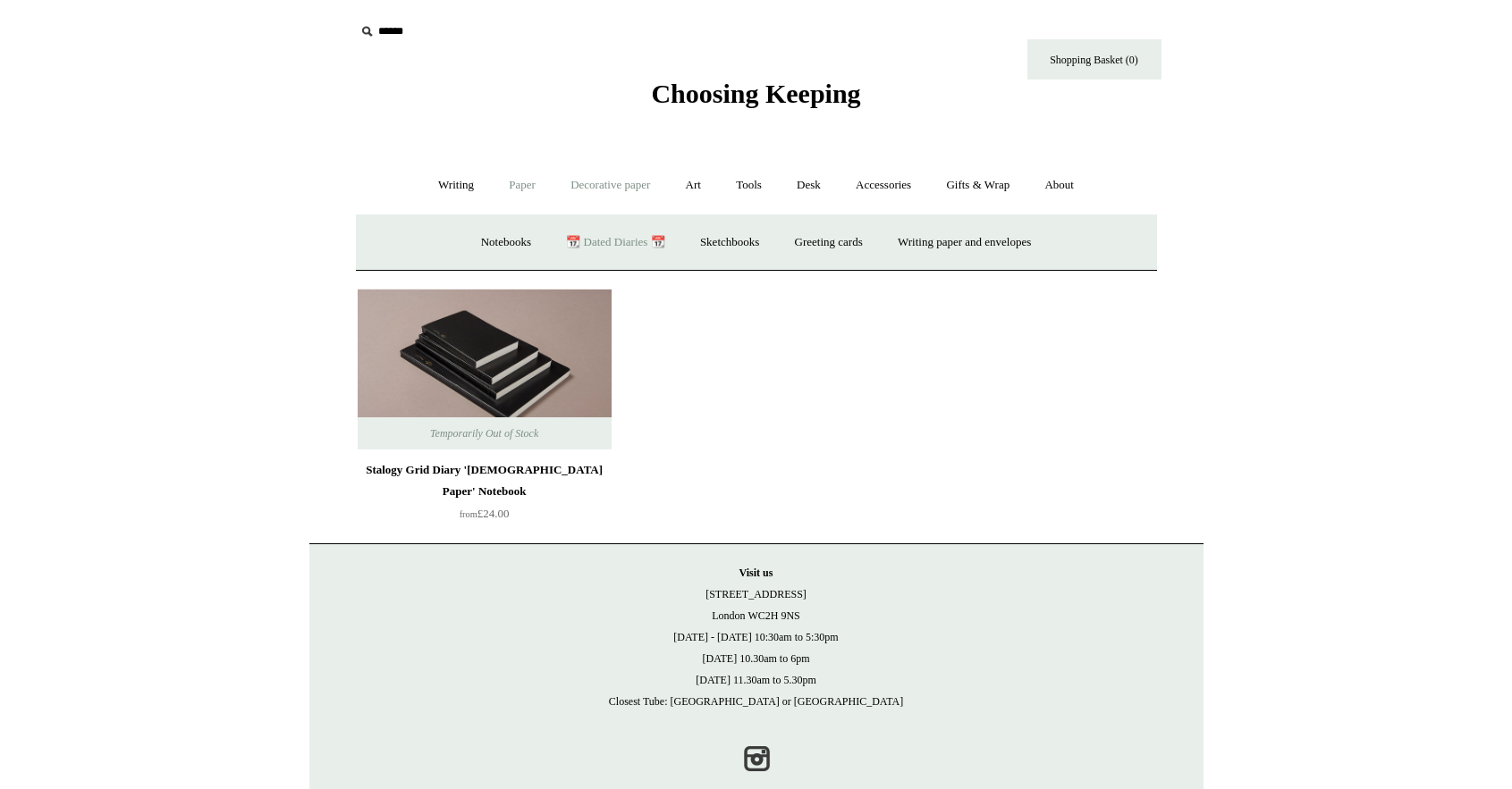
click at [607, 184] on link "Decorative paper +" at bounding box center [610, 185] width 111 height 47
click at [486, 232] on link "All" at bounding box center [484, 242] width 47 height 47
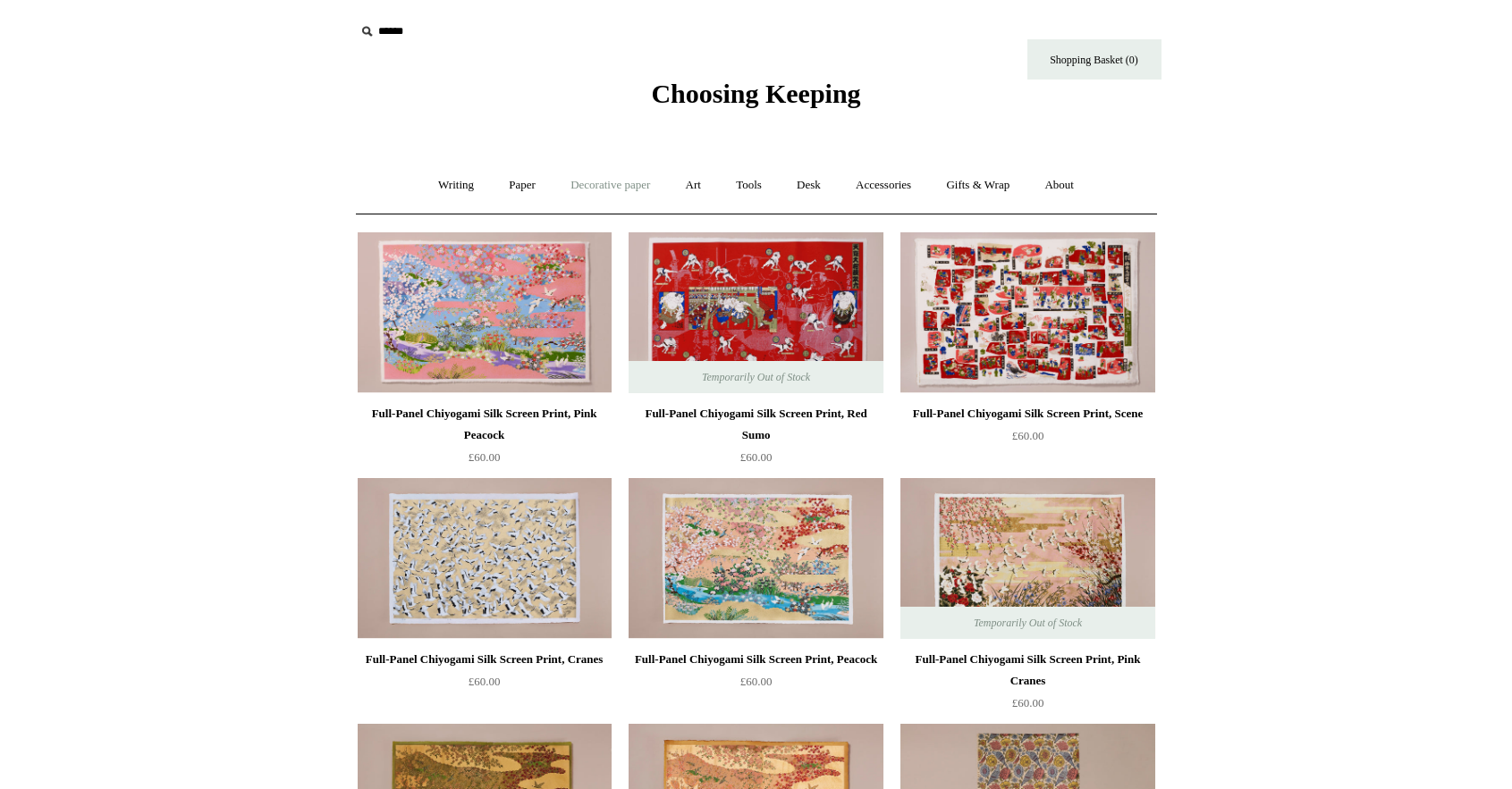
click at [594, 181] on link "Decorative paper +" at bounding box center [610, 185] width 111 height 47
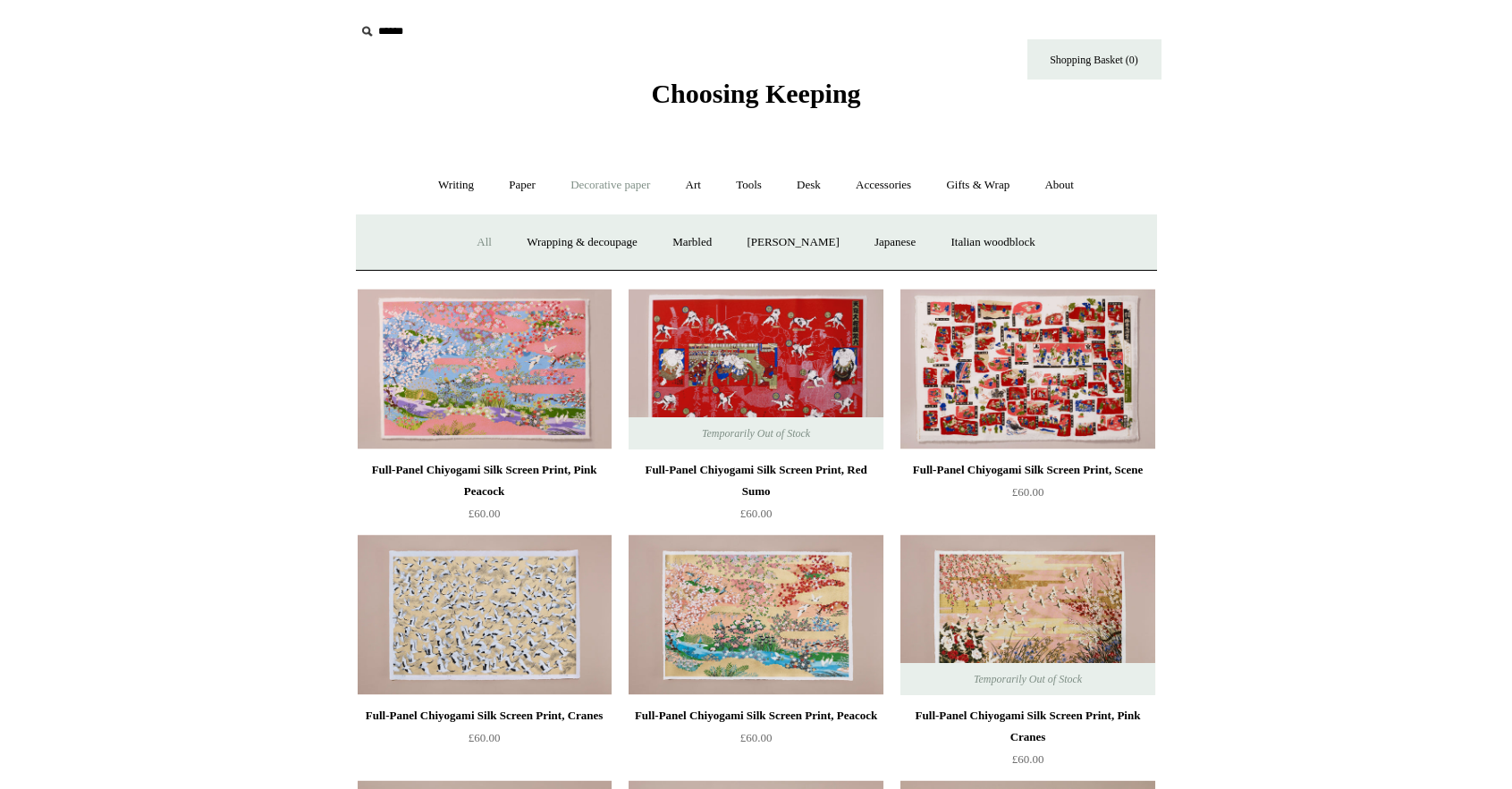
click at [718, 181] on ul "Writing + Pens by brand + Kaweco Lamy Ohnishi Seisakusho Pelikan Tetzbo Pilot P…" at bounding box center [756, 185] width 668 height 47
click at [702, 184] on link "Art +" at bounding box center [693, 185] width 47 height 47
click at [1078, 267] on link "Art sets" at bounding box center [1112, 242] width 68 height 47
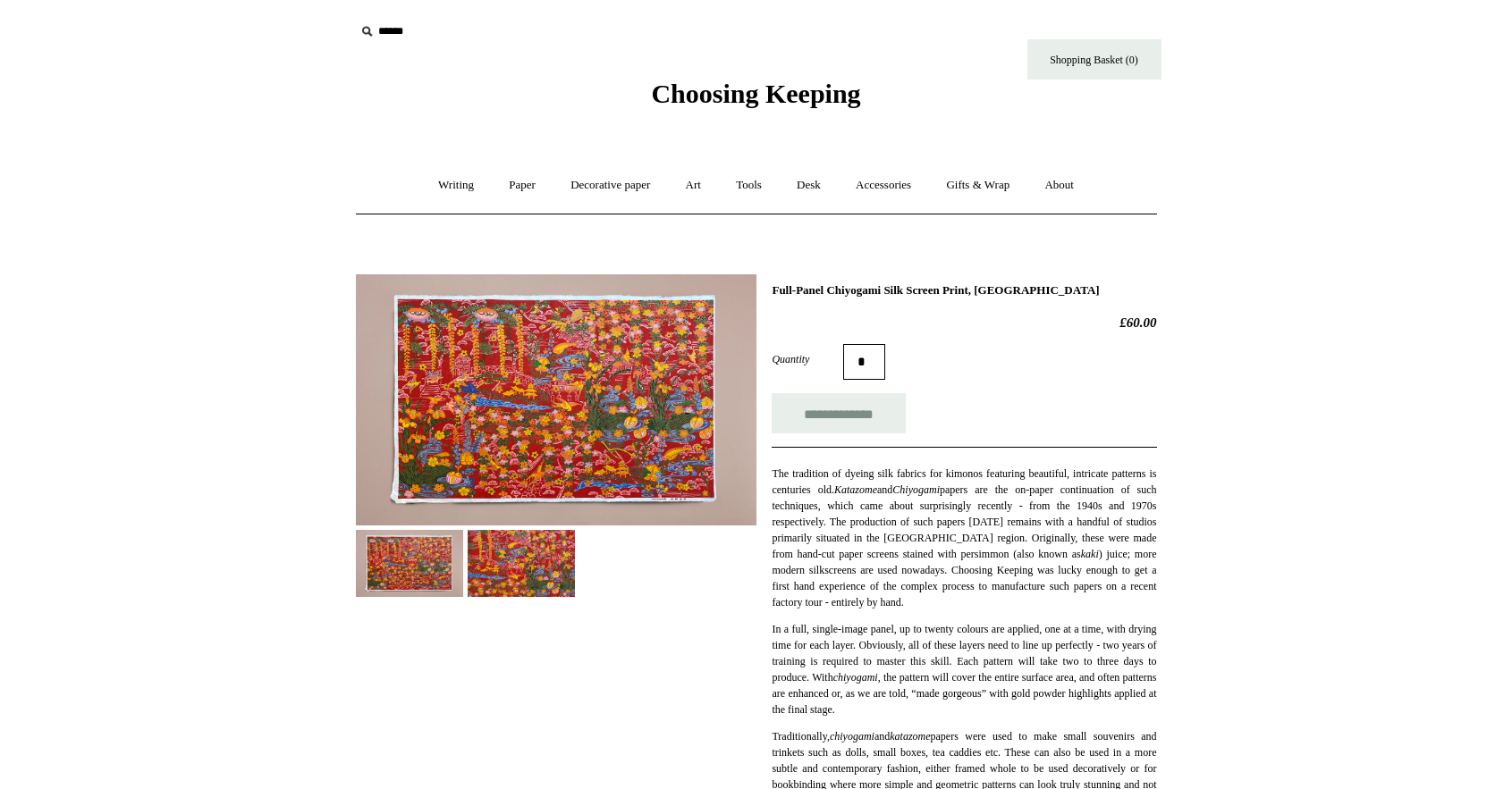
click at [549, 562] on img at bounding box center [521, 563] width 108 height 67
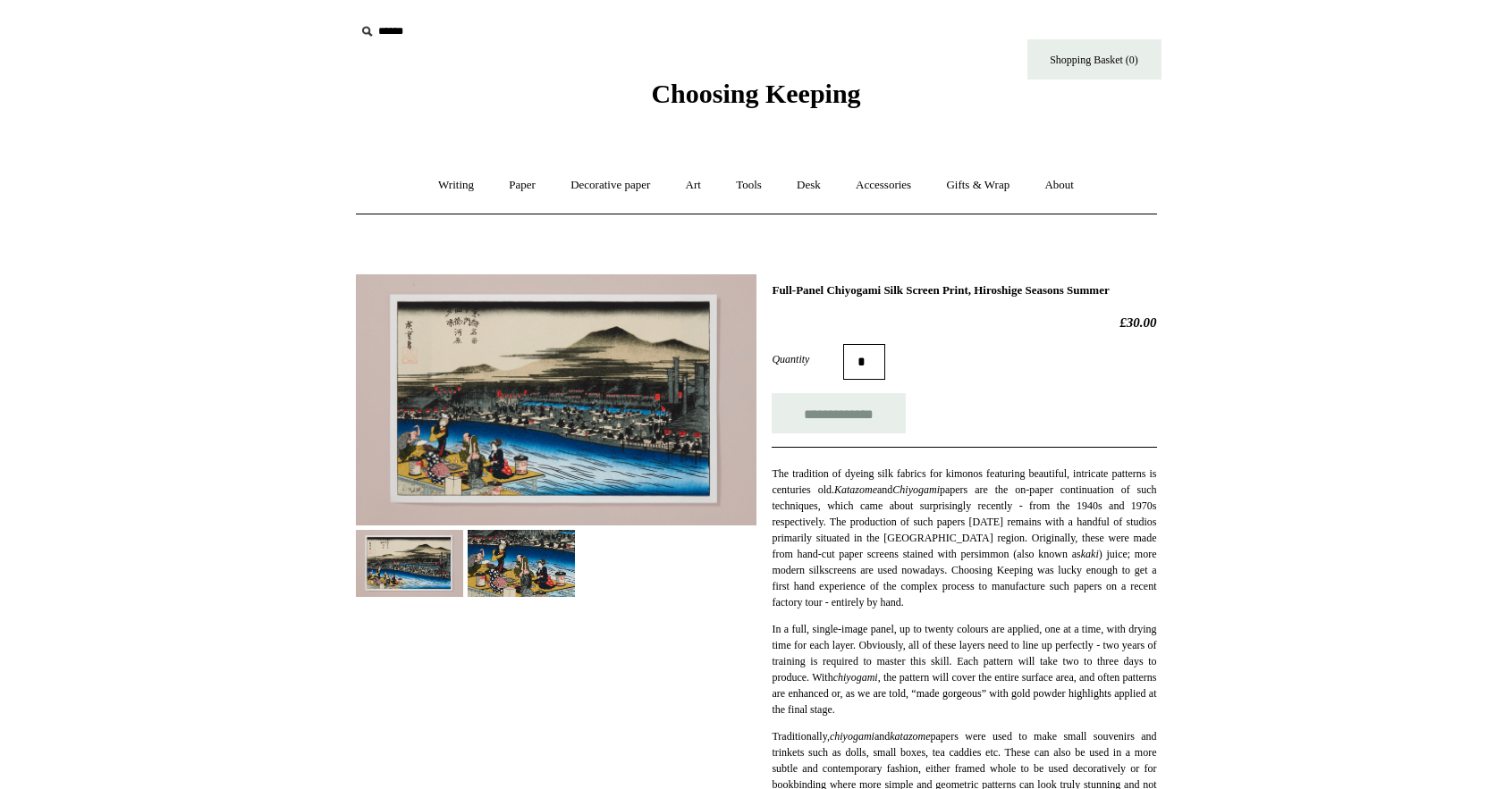
click at [514, 559] on img at bounding box center [521, 563] width 108 height 67
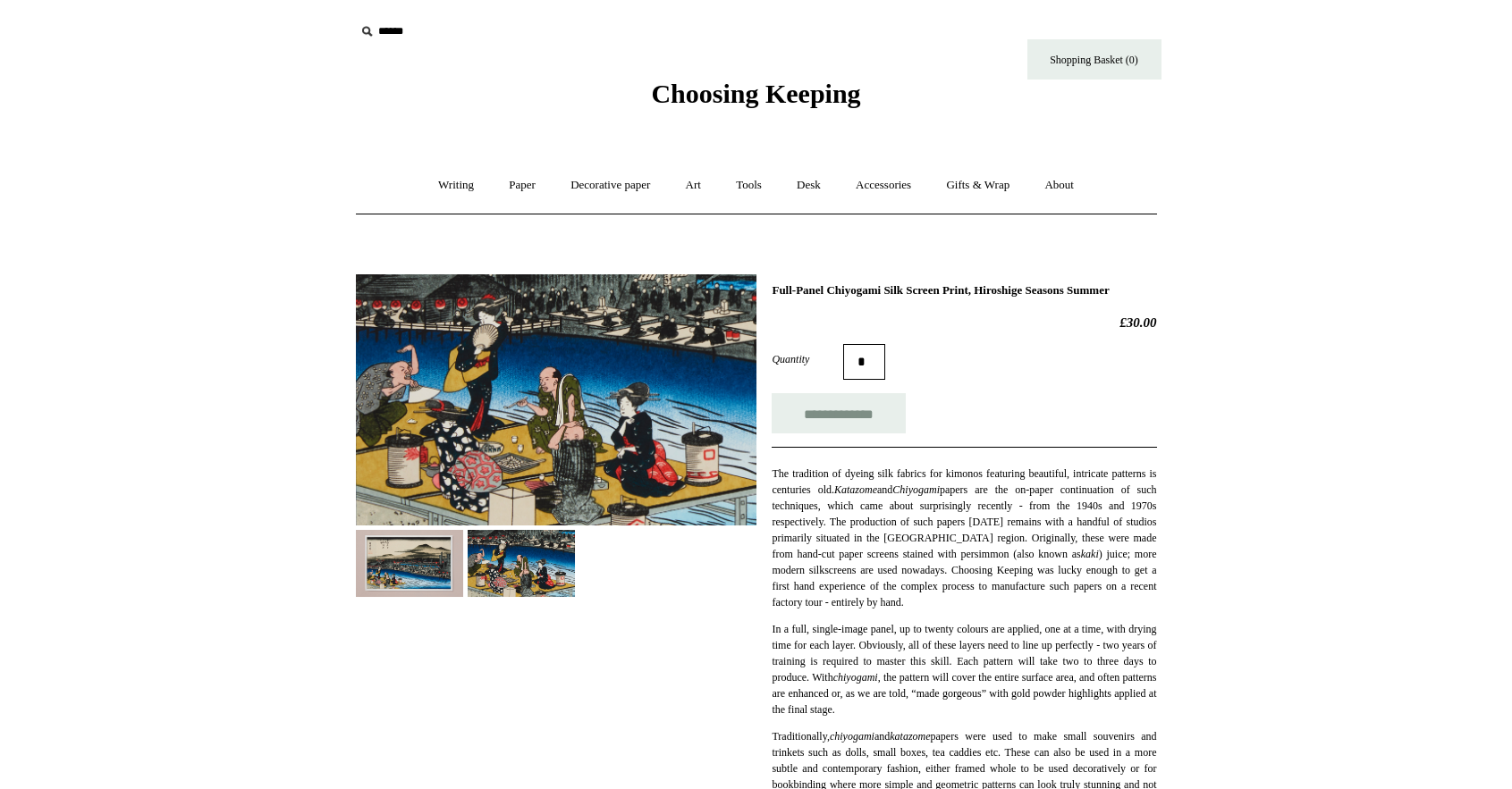
click at [390, 553] on img at bounding box center [410, 563] width 108 height 67
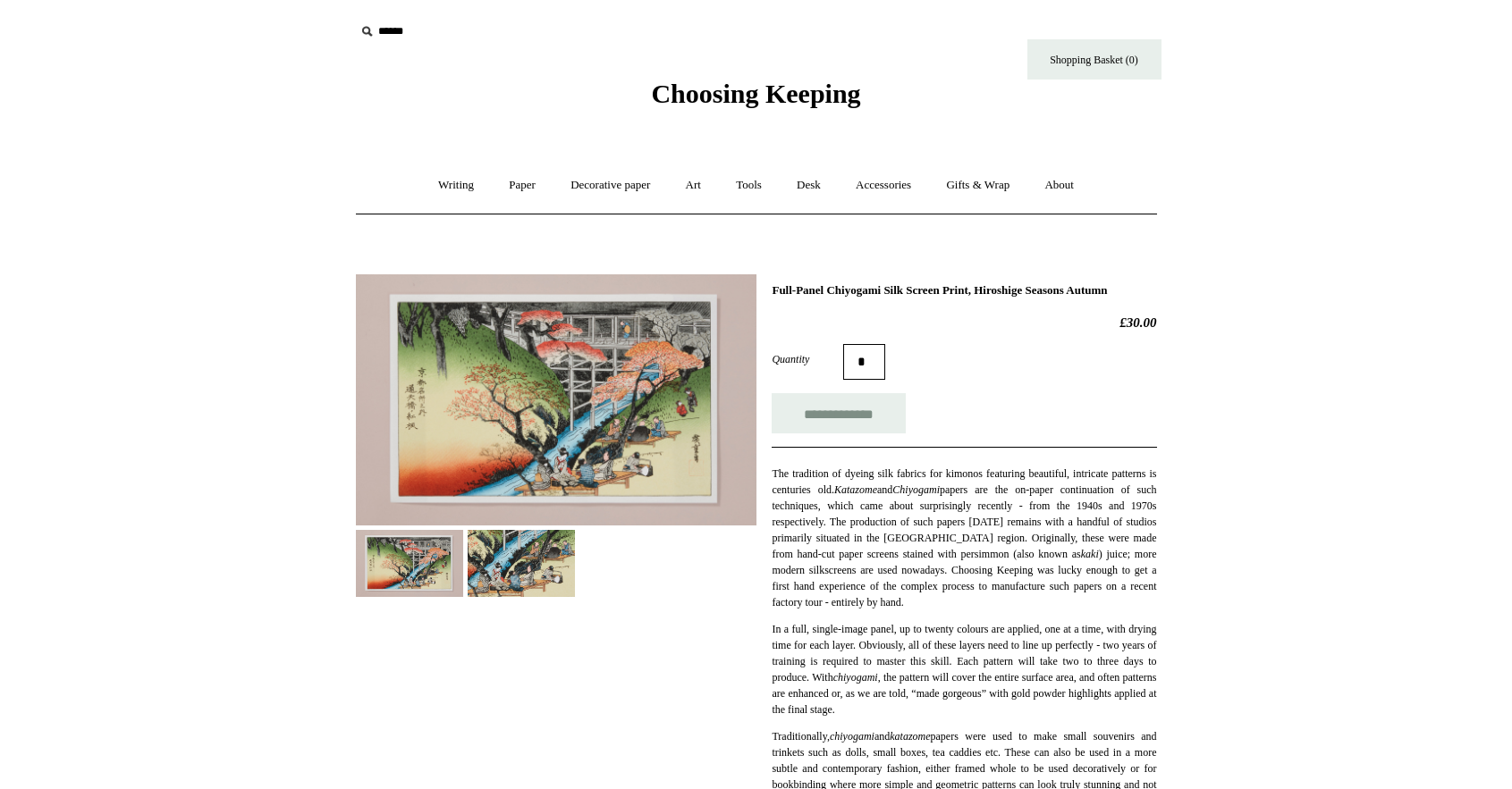
click at [523, 560] on img at bounding box center [521, 563] width 108 height 67
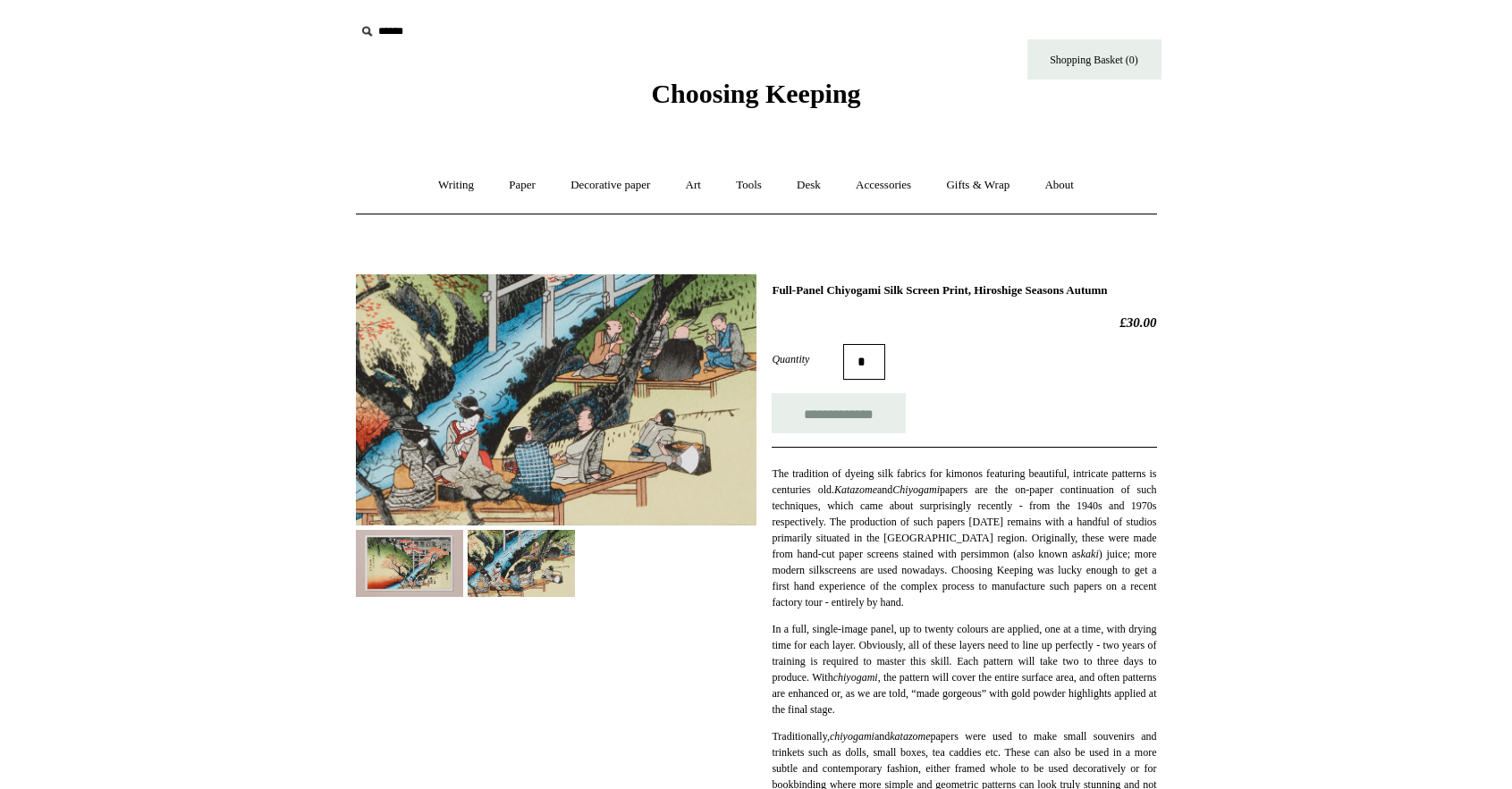
click at [385, 579] on img at bounding box center [410, 563] width 108 height 67
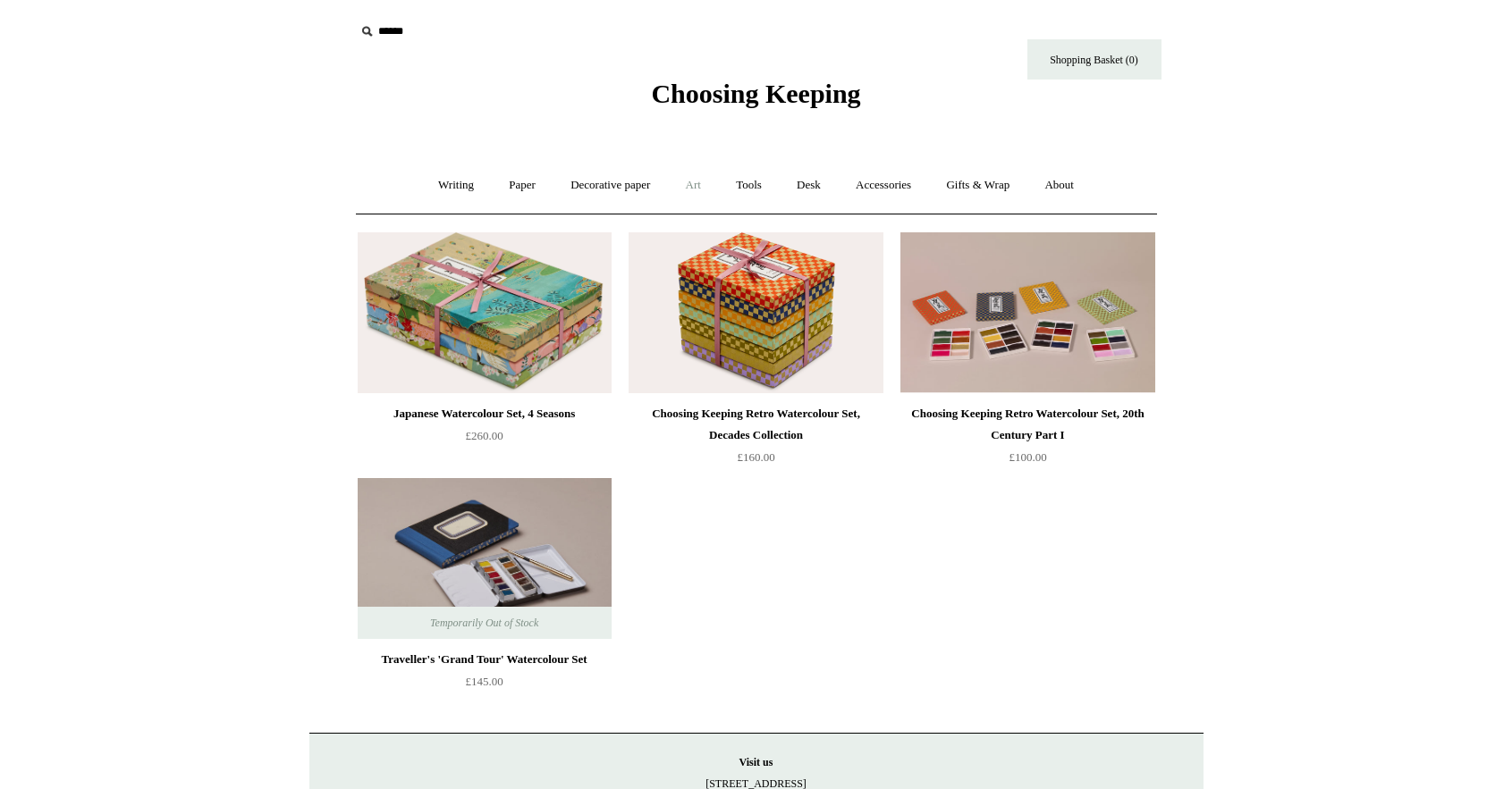
click at [688, 188] on link "Art +" at bounding box center [693, 185] width 47 height 47
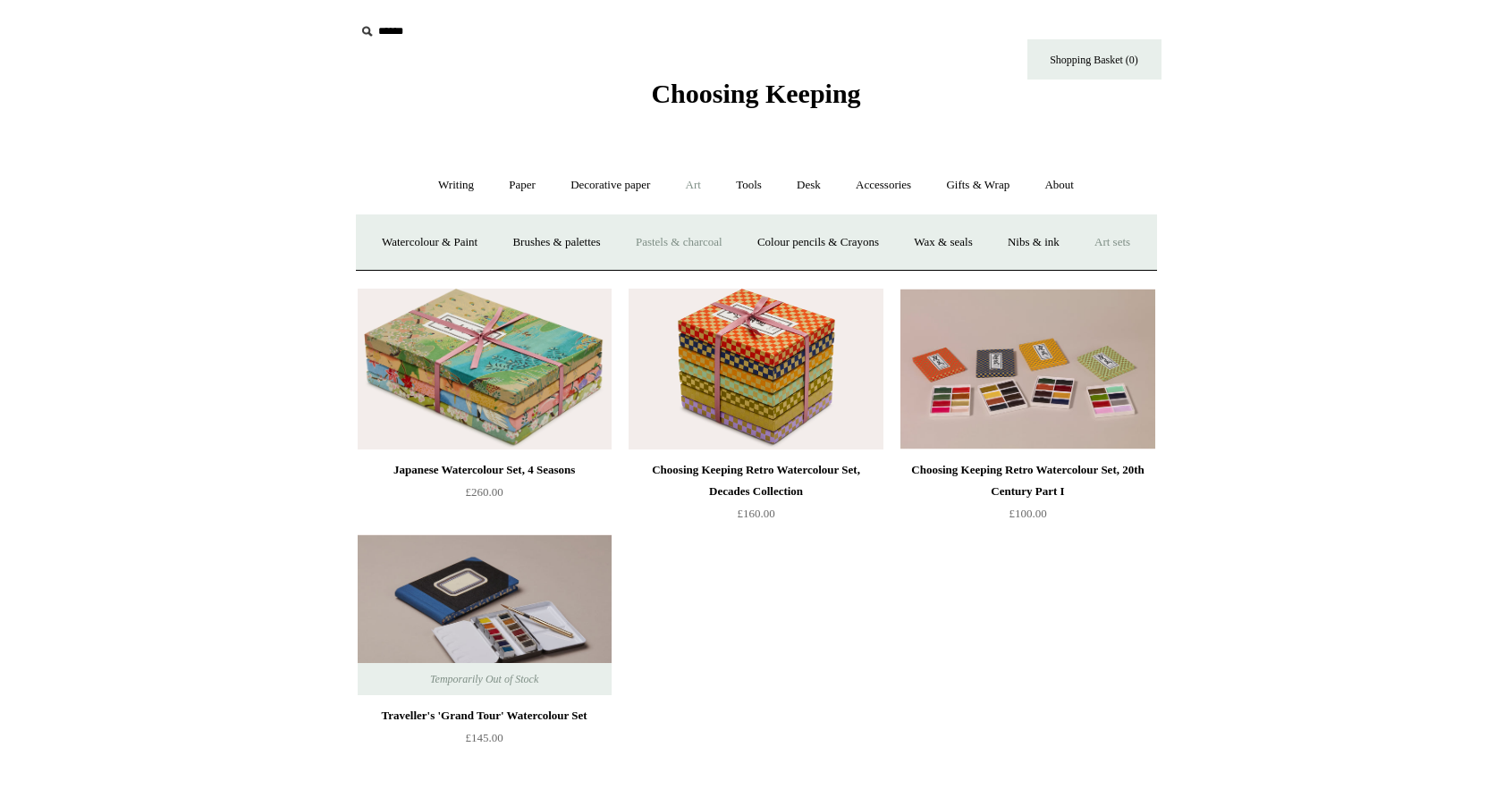
click at [707, 245] on link "Pastels & charcoal" at bounding box center [679, 242] width 119 height 47
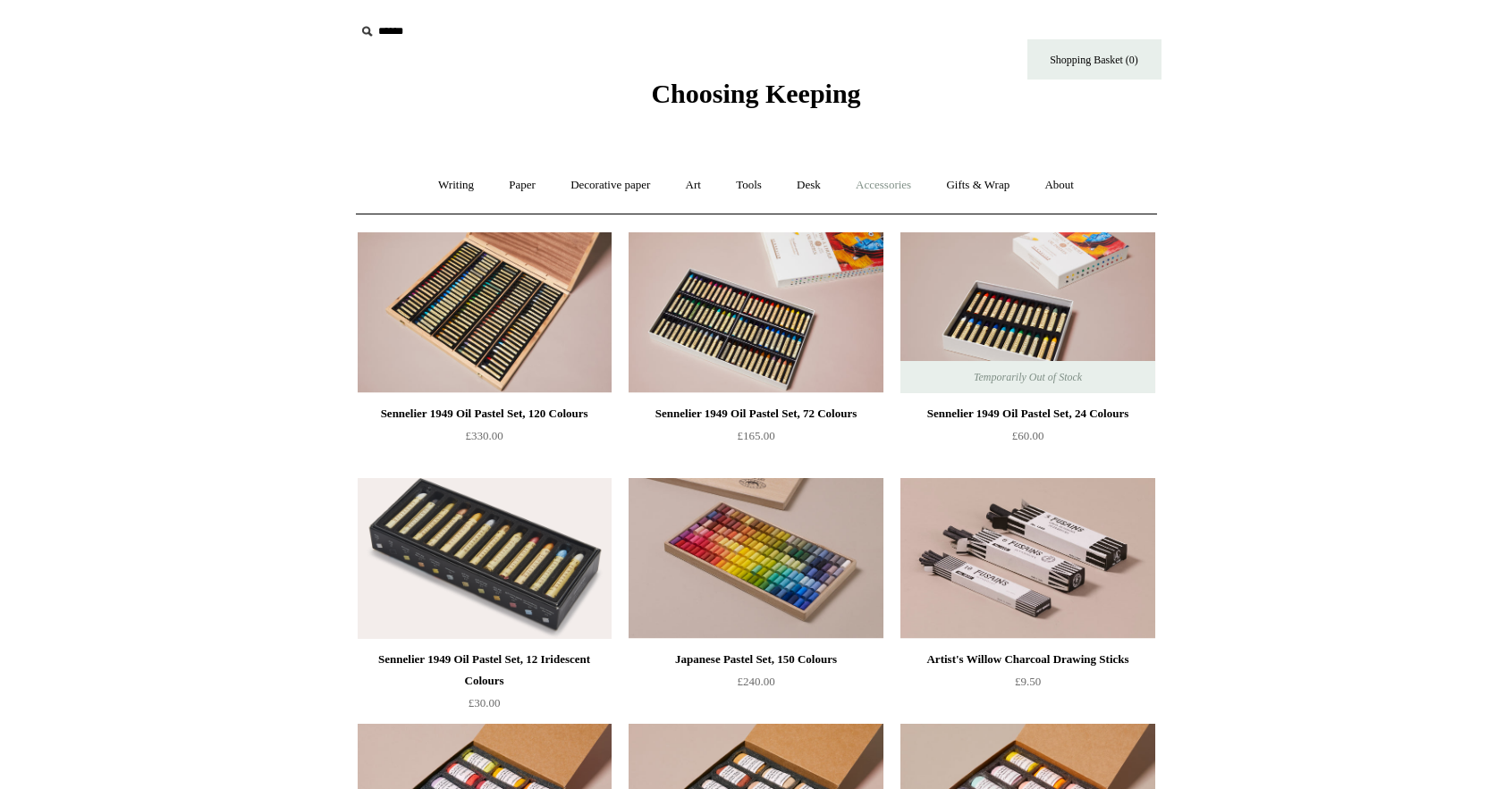
click at [859, 184] on link "Accessories +" at bounding box center [882, 185] width 87 height 47
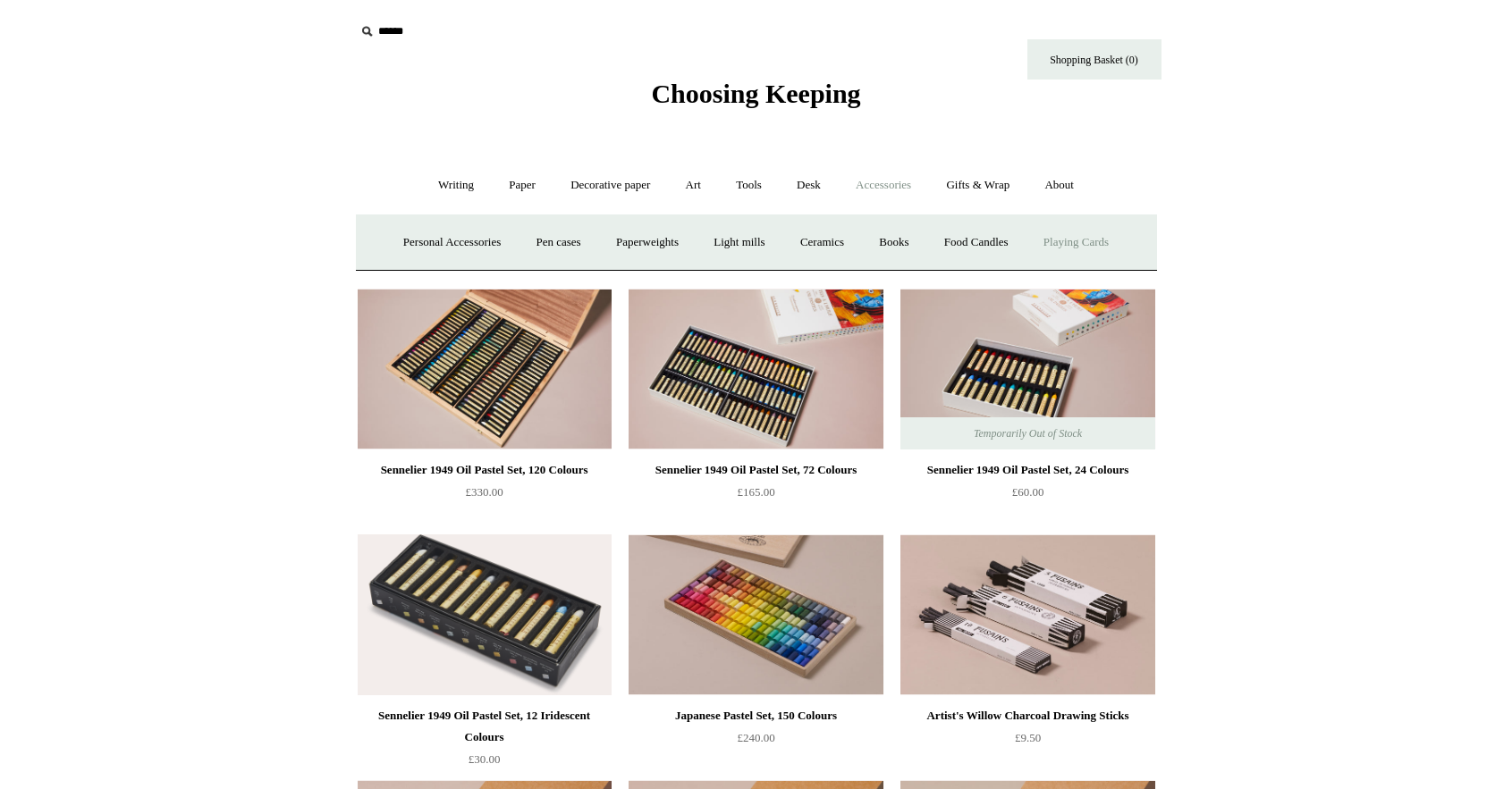
click at [1105, 239] on link "Playing Cards" at bounding box center [1076, 242] width 98 height 47
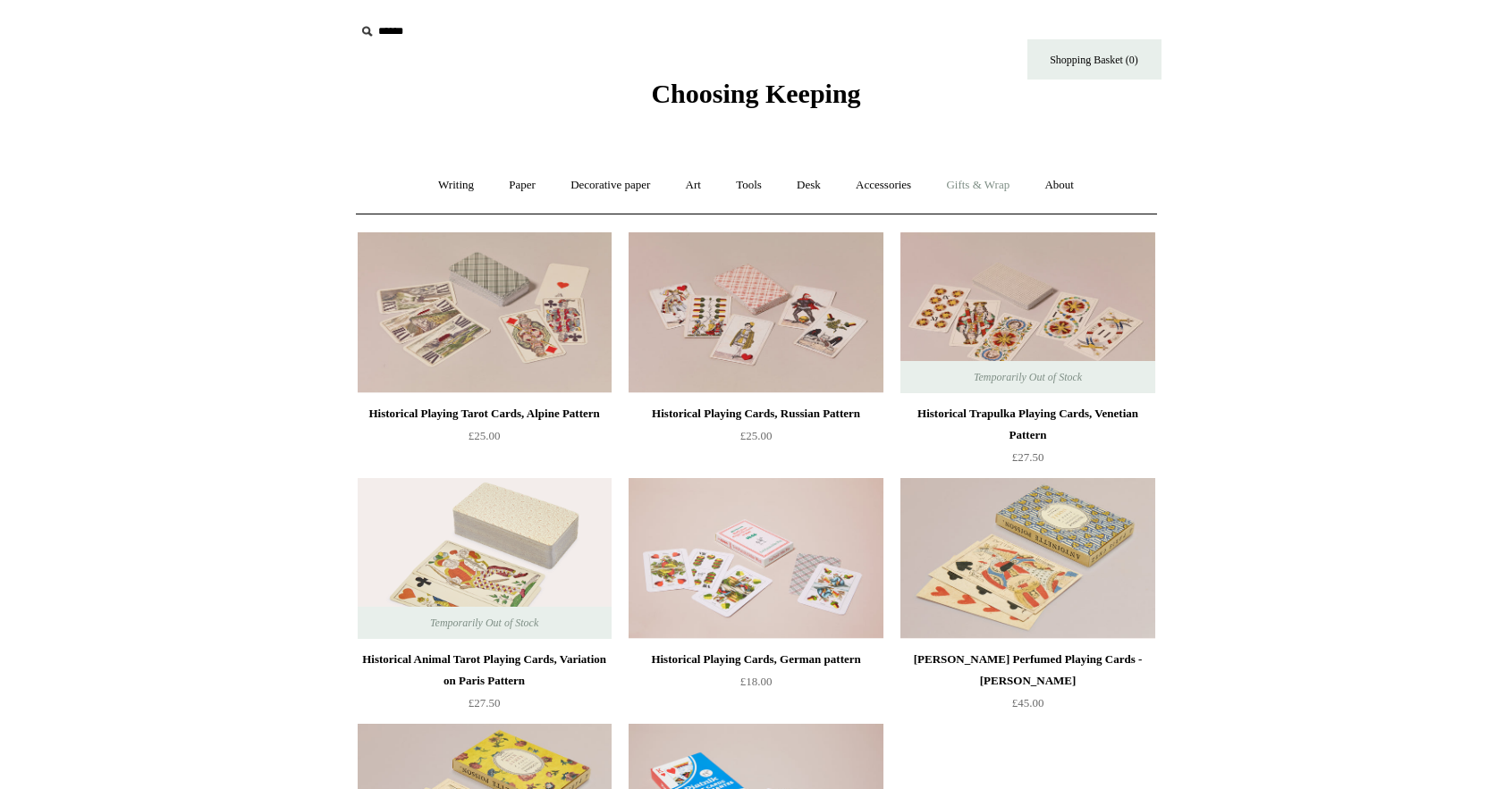
click at [967, 207] on link "Gifts & Wrap +" at bounding box center [978, 185] width 96 height 47
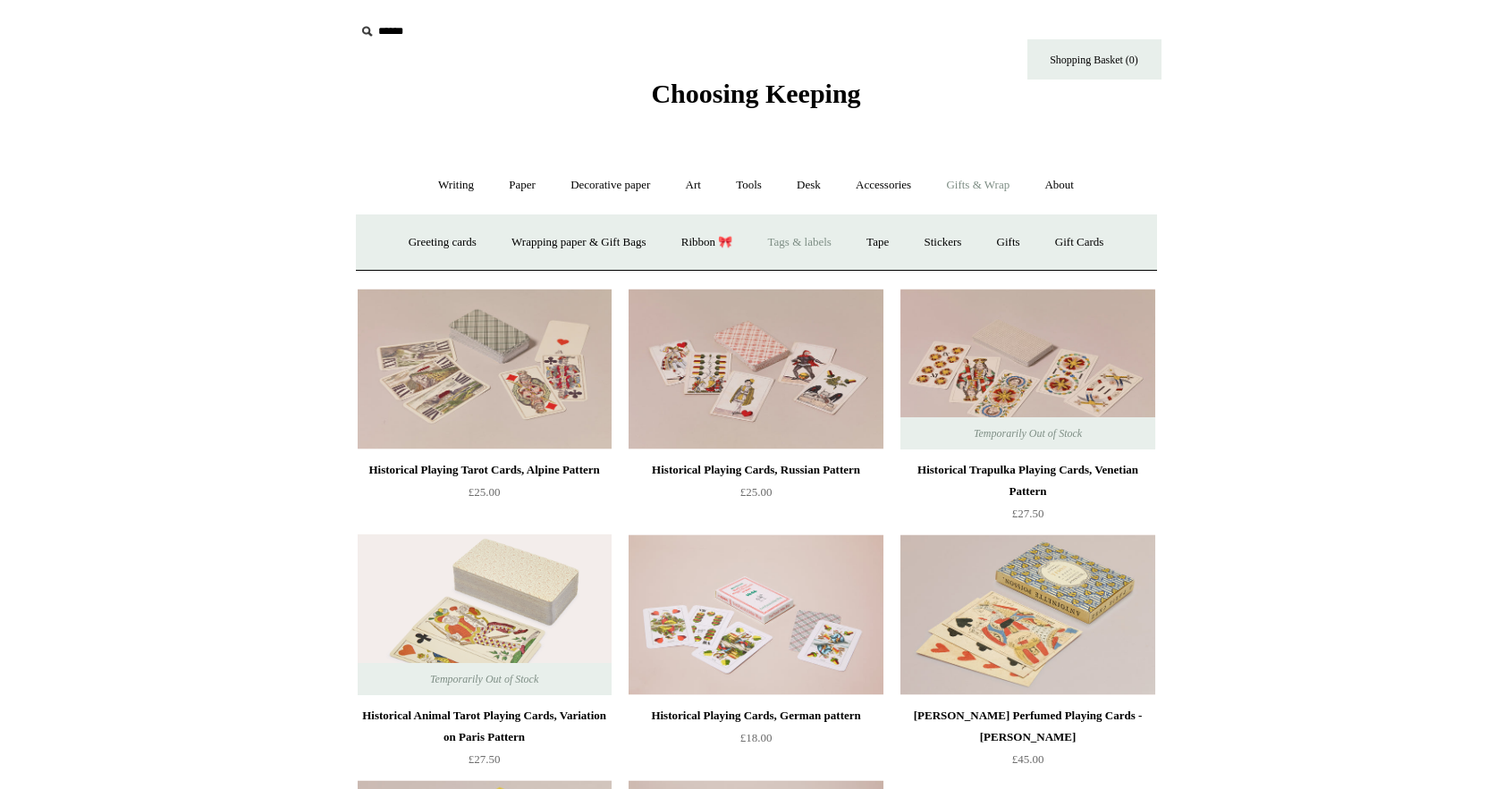
click at [801, 241] on link "Tags & labels" at bounding box center [800, 242] width 96 height 47
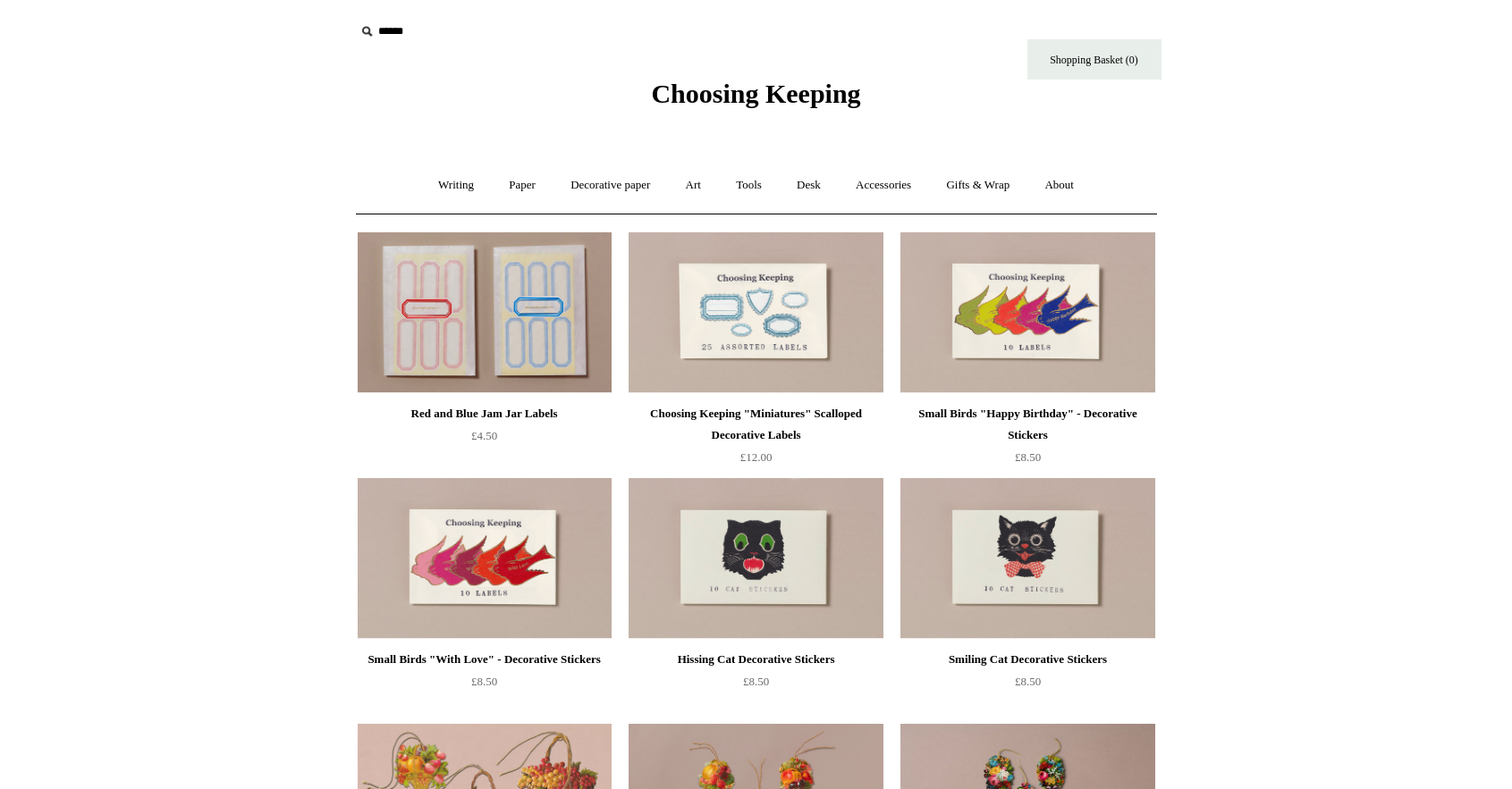
click at [1046, 565] on img at bounding box center [1027, 559] width 253 height 161
click at [437, 182] on link "Writing +" at bounding box center [456, 185] width 68 height 47
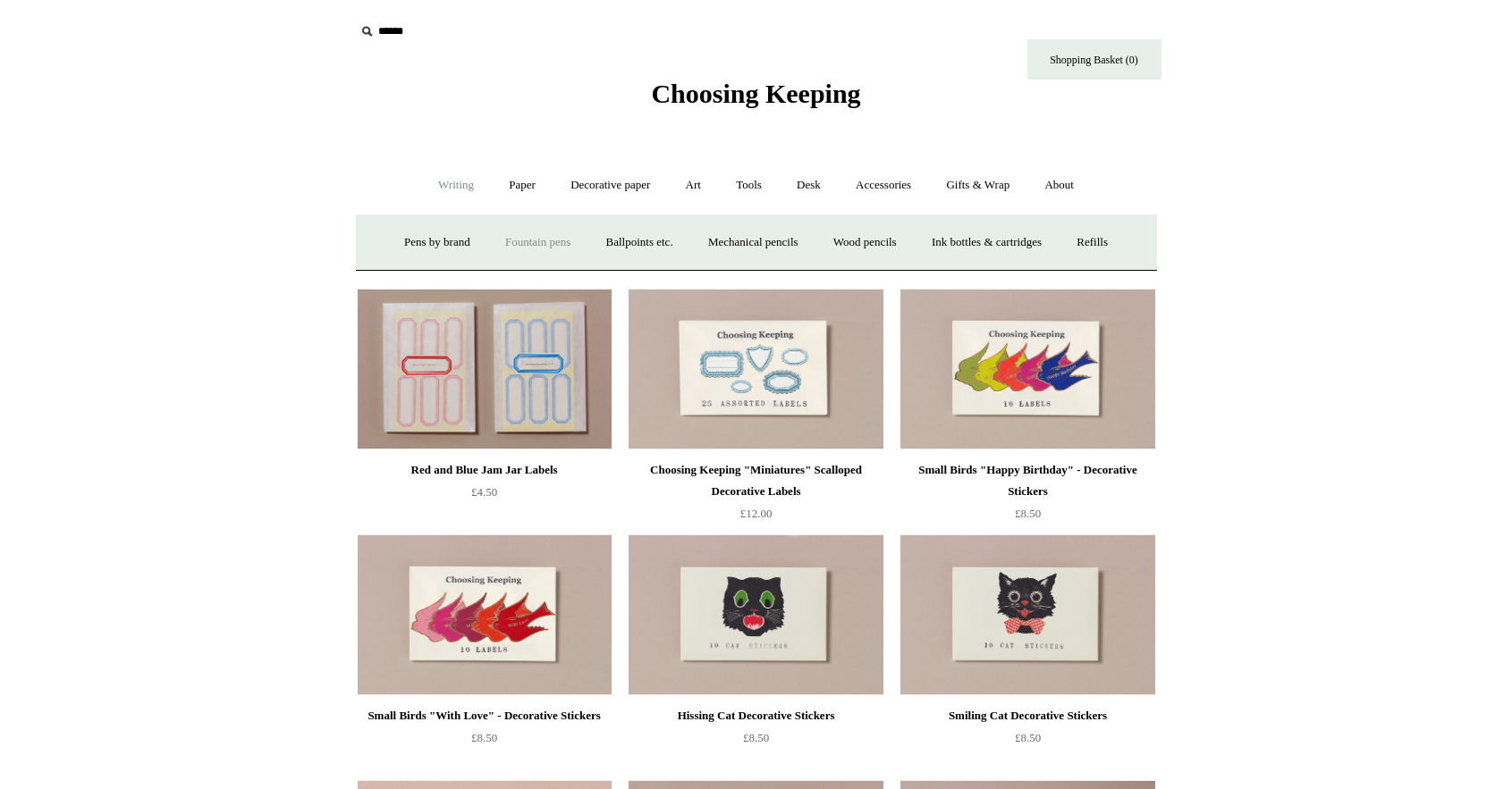
click at [520, 232] on link "Fountain pens +" at bounding box center [538, 242] width 98 height 47
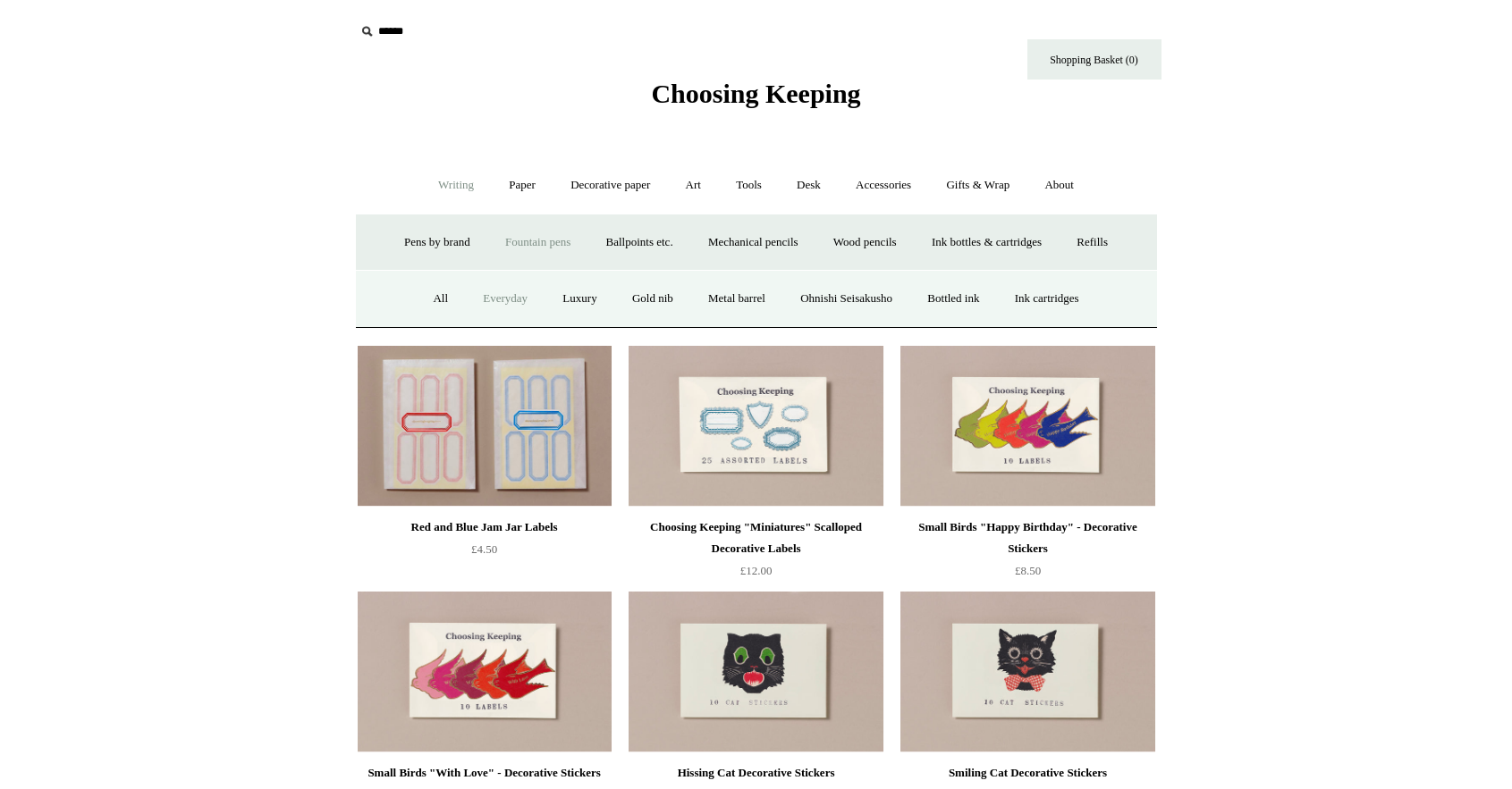
click at [485, 294] on link "Everyday" at bounding box center [505, 299] width 77 height 47
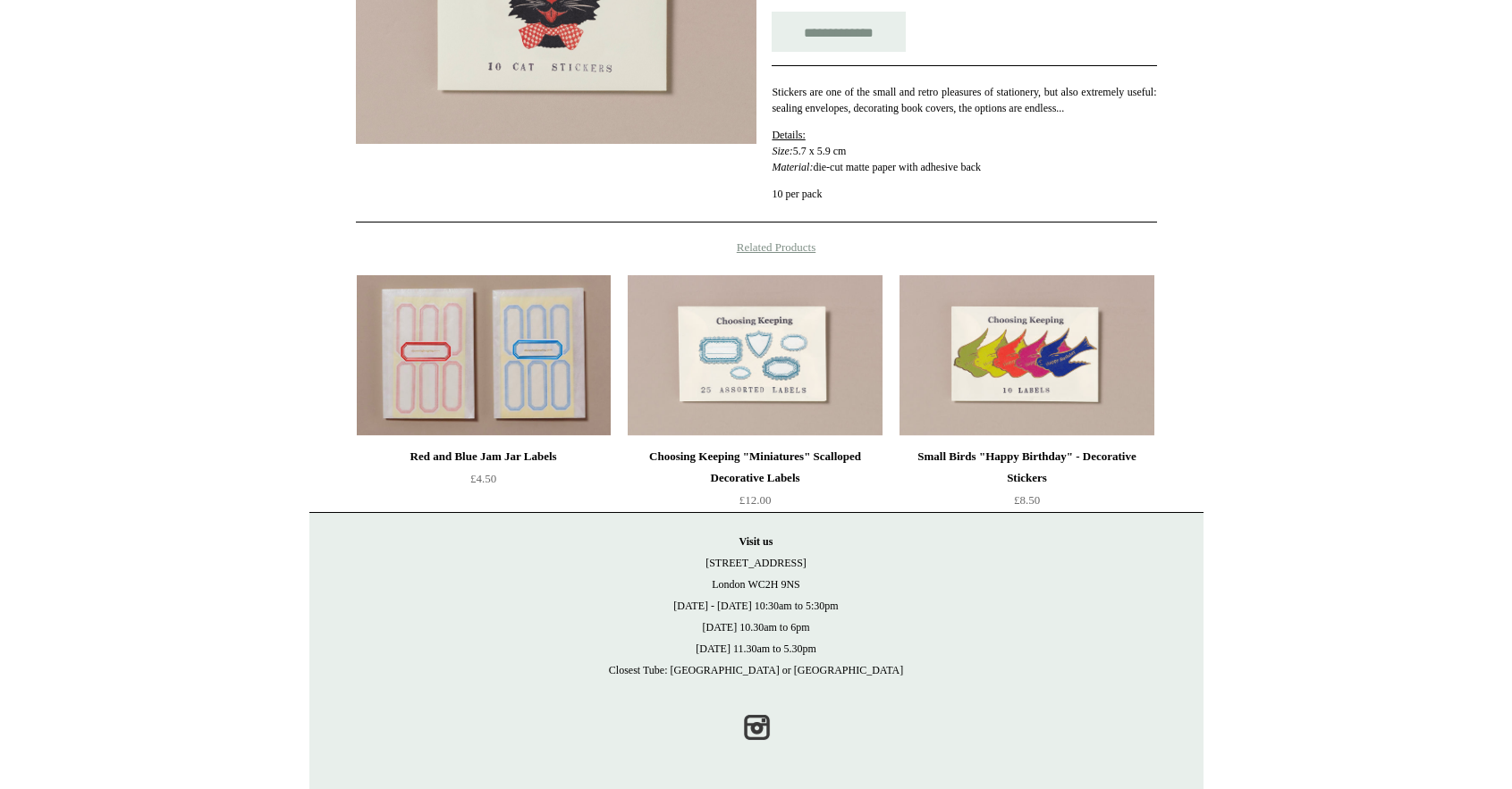
scroll to position [384, 0]
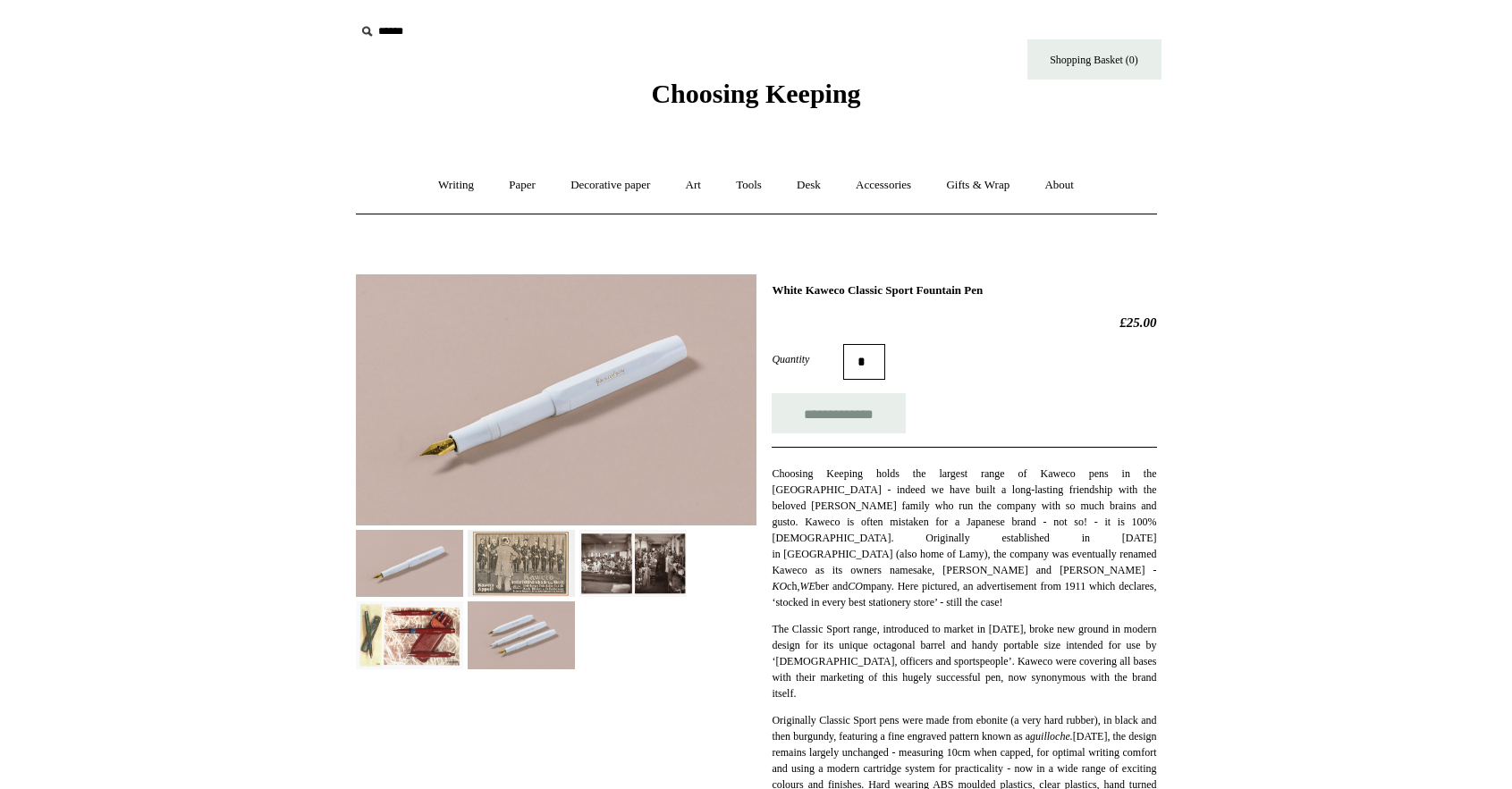
click at [516, 571] on img at bounding box center [521, 563] width 108 height 67
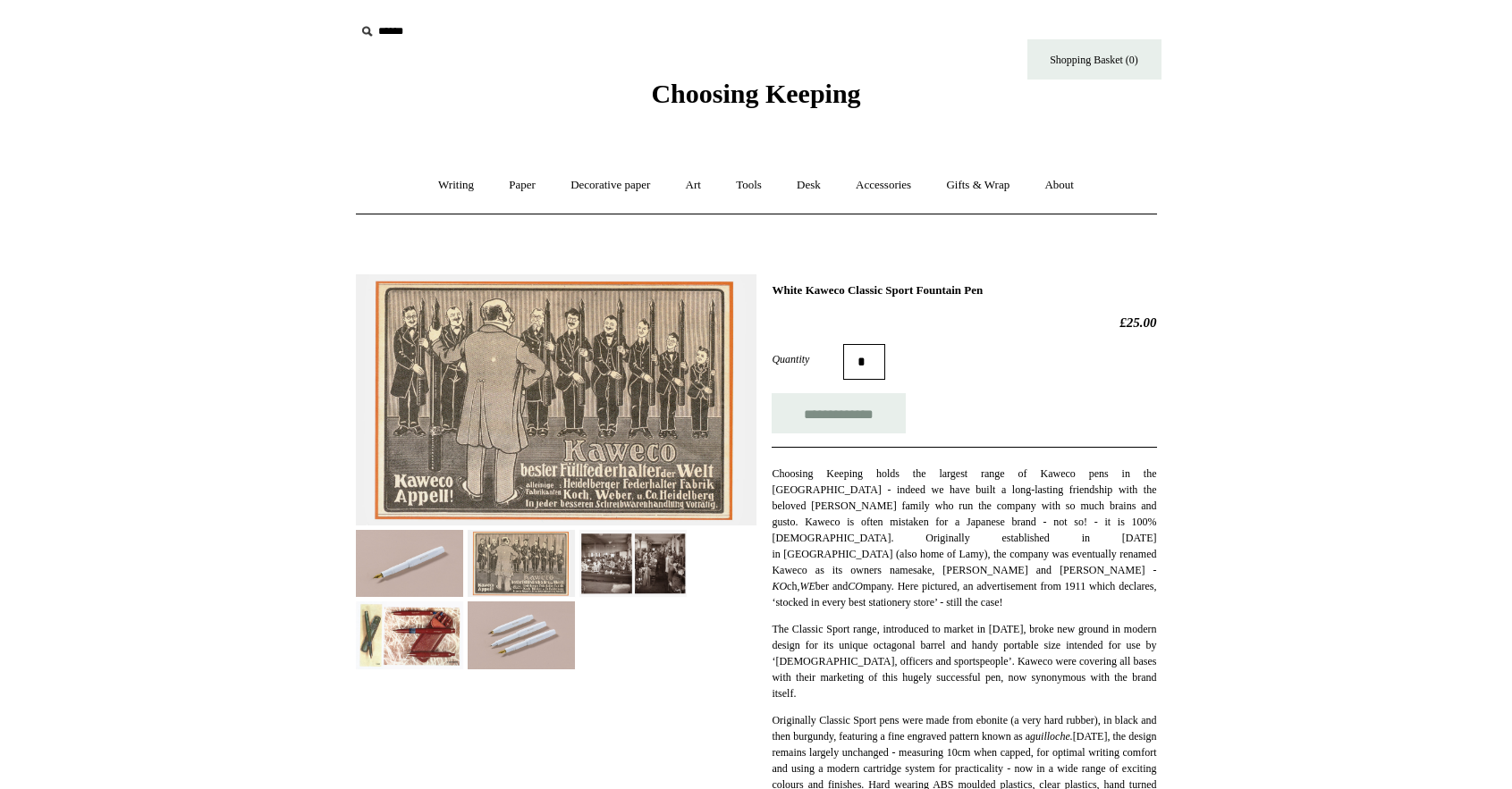
click at [642, 558] on img at bounding box center [633, 563] width 108 height 67
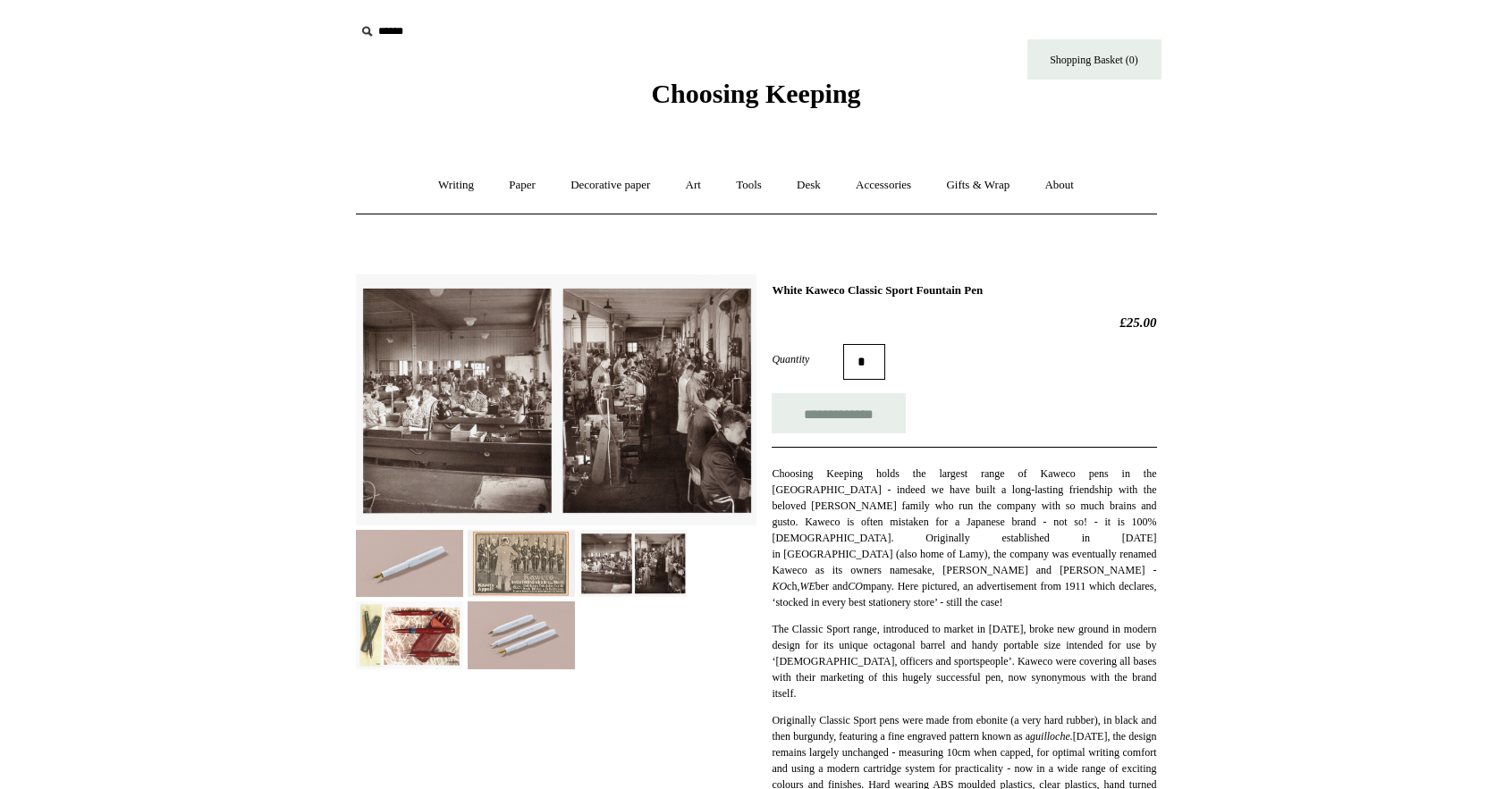
click at [527, 558] on img at bounding box center [521, 563] width 108 height 67
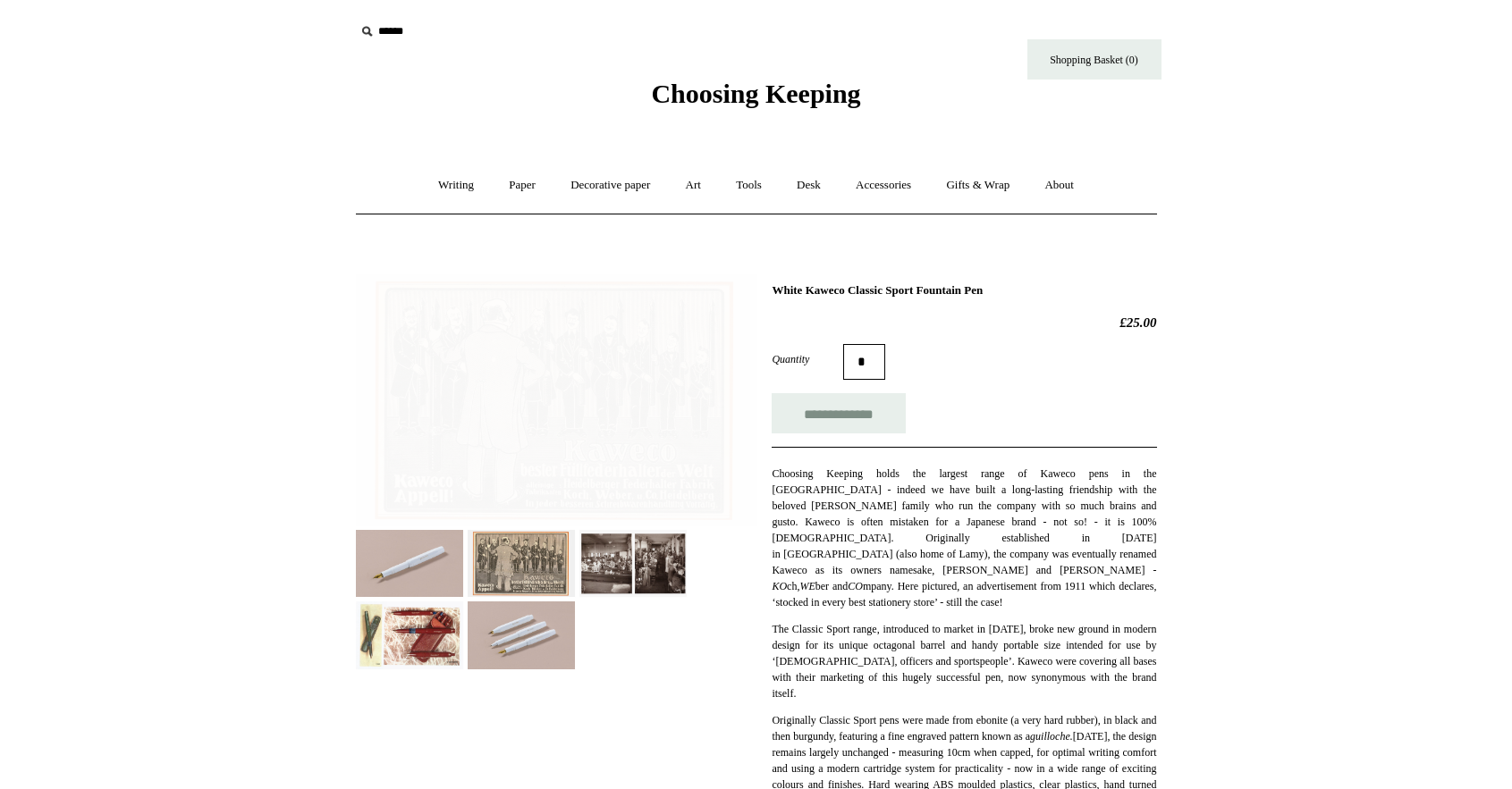
click at [530, 556] on img at bounding box center [521, 563] width 108 height 67
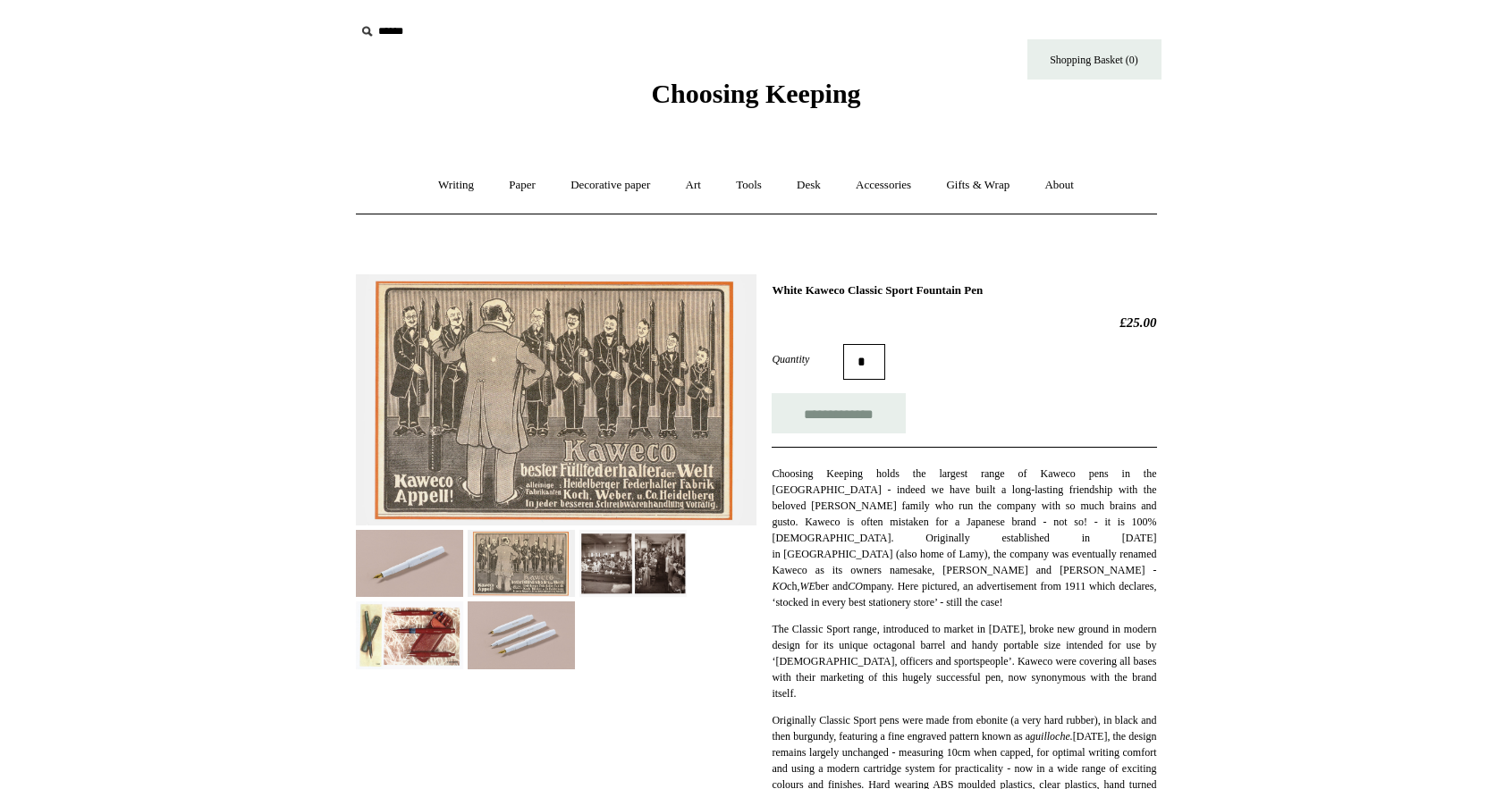
click at [532, 637] on img at bounding box center [521, 635] width 108 height 67
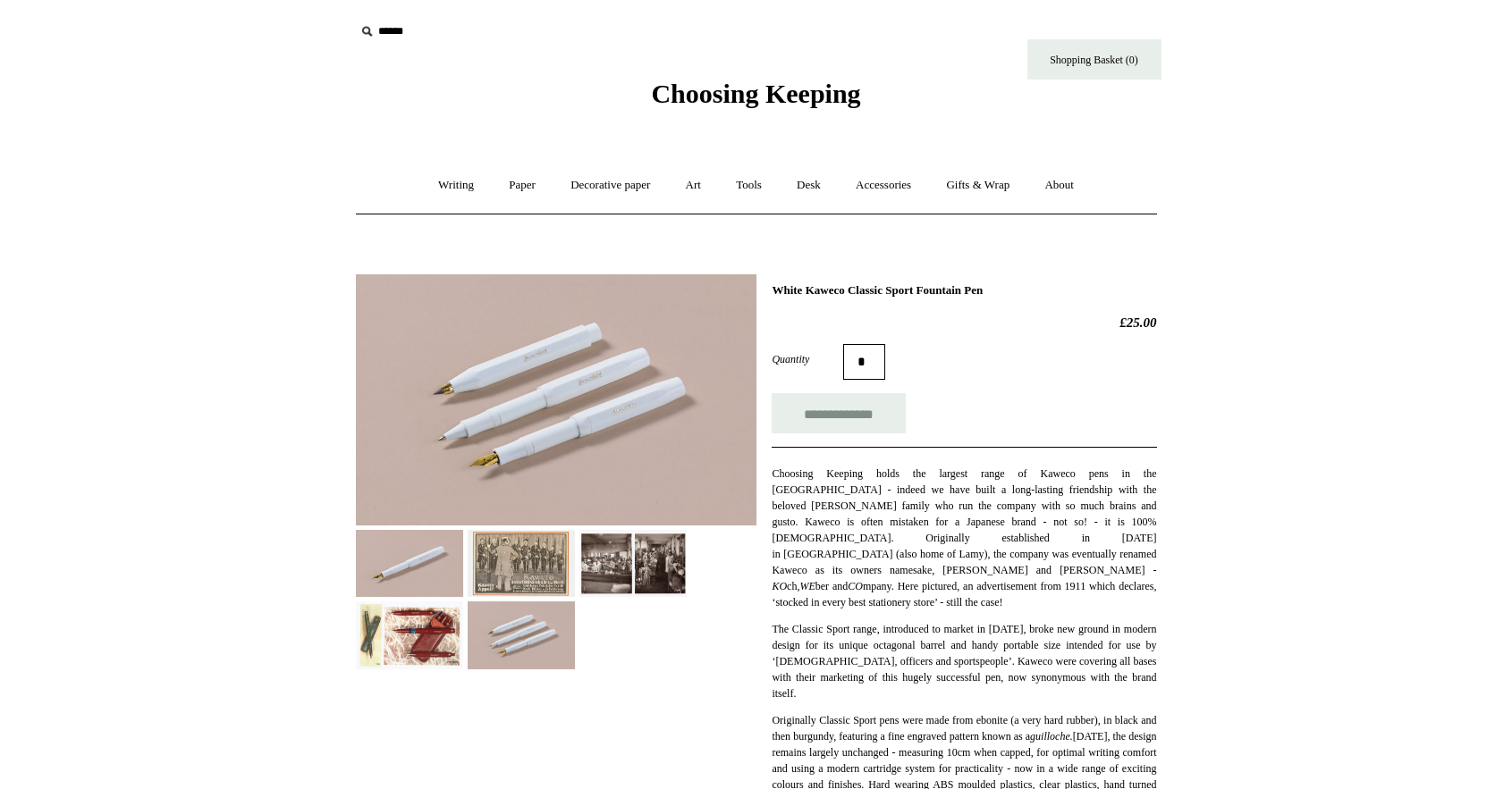
click at [358, 632] on img at bounding box center [410, 635] width 108 height 67
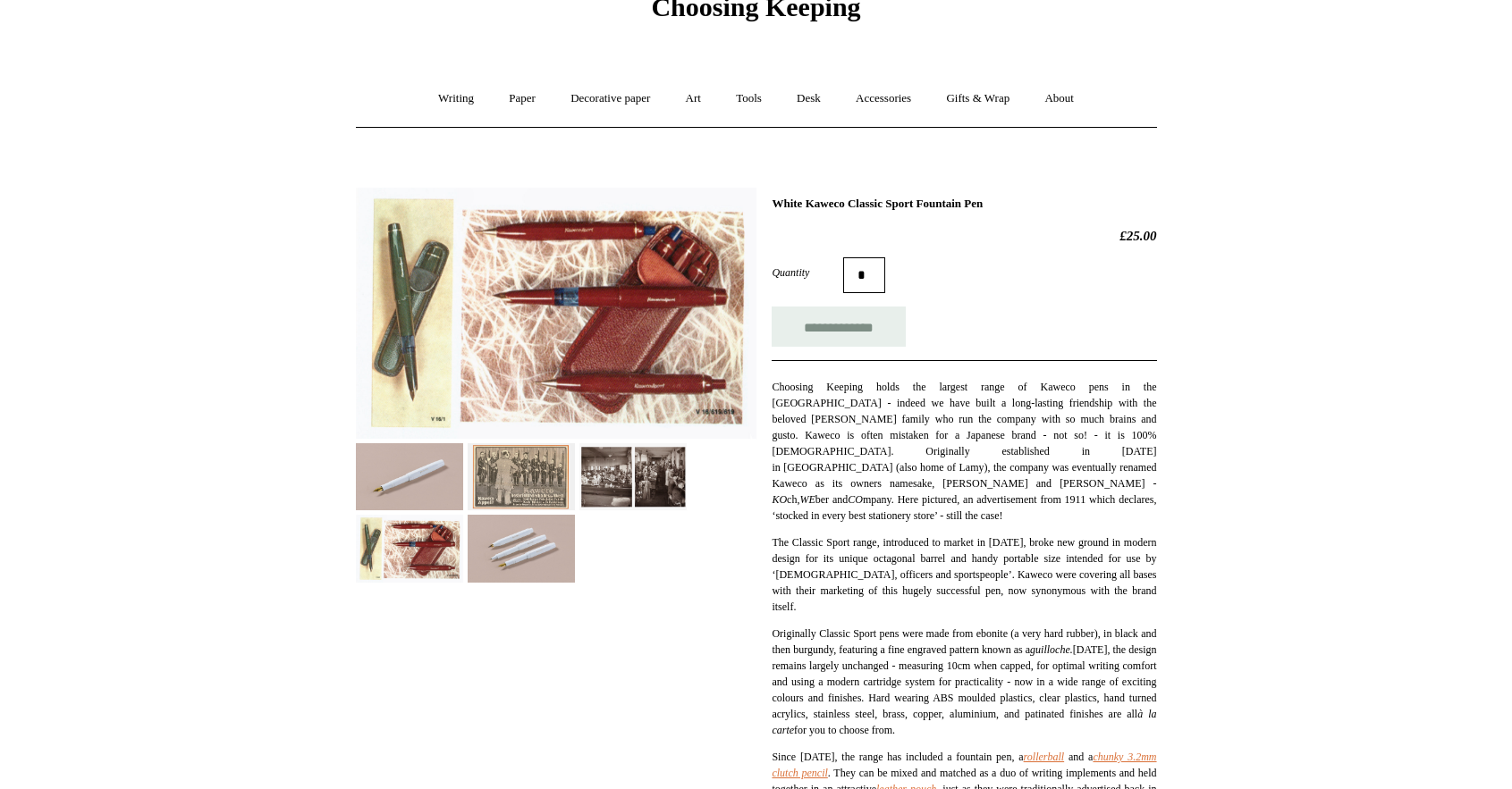
scroll to position [88, 0]
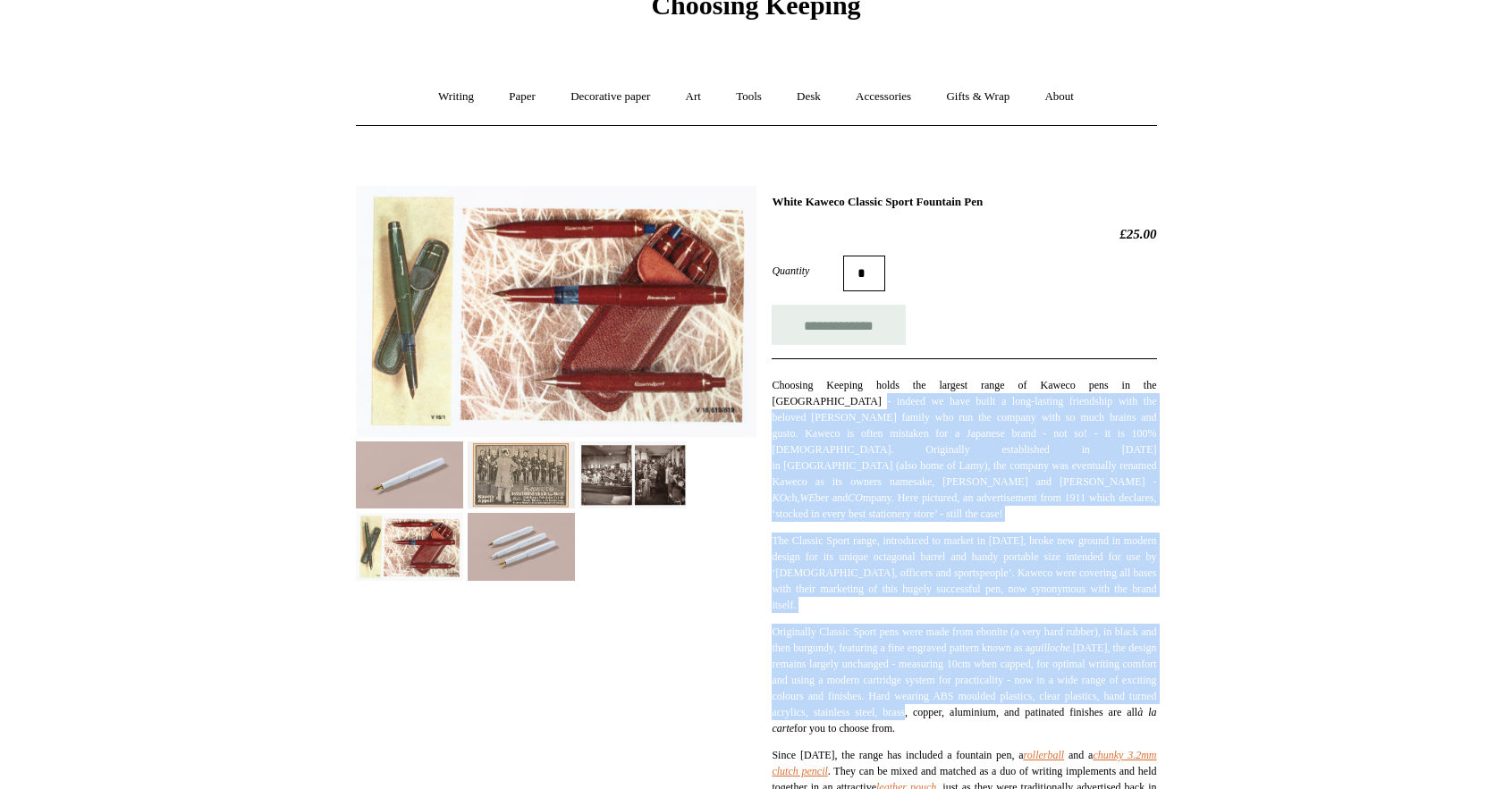
drag, startPoint x: 829, startPoint y: 405, endPoint x: 1194, endPoint y: 699, distance: 468.7
